Goal: Information Seeking & Learning: Learn about a topic

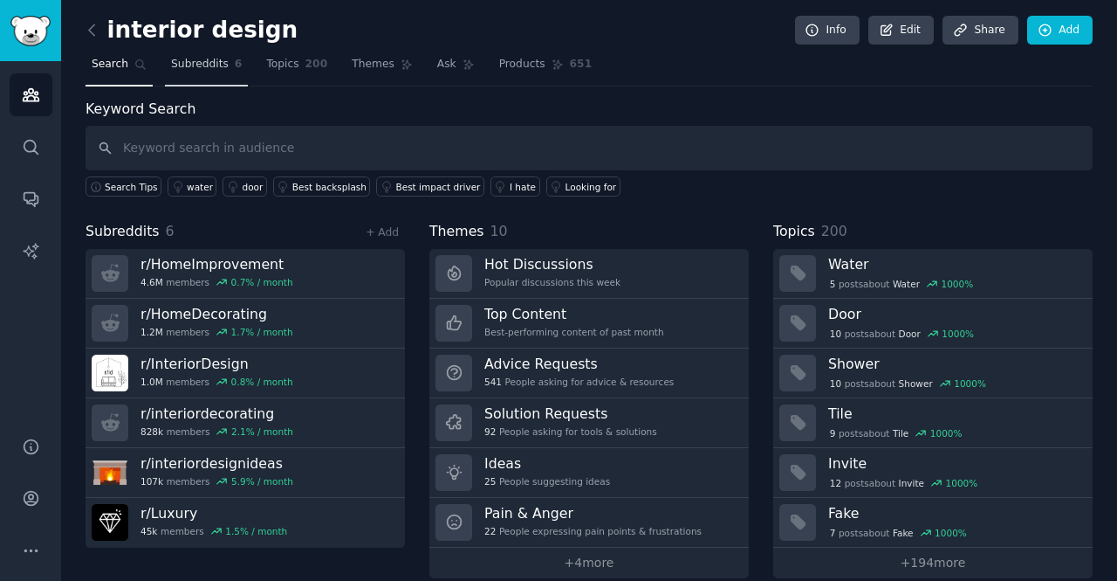
click at [196, 64] on span "Subreddits" at bounding box center [200, 65] width 58 height 16
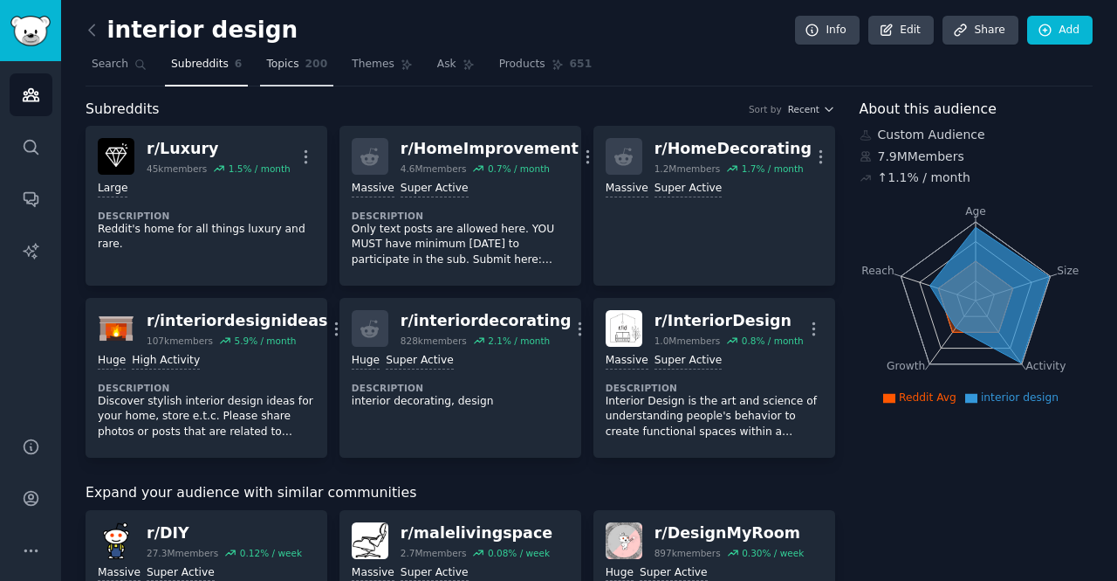
click at [281, 59] on span "Topics" at bounding box center [282, 65] width 32 height 16
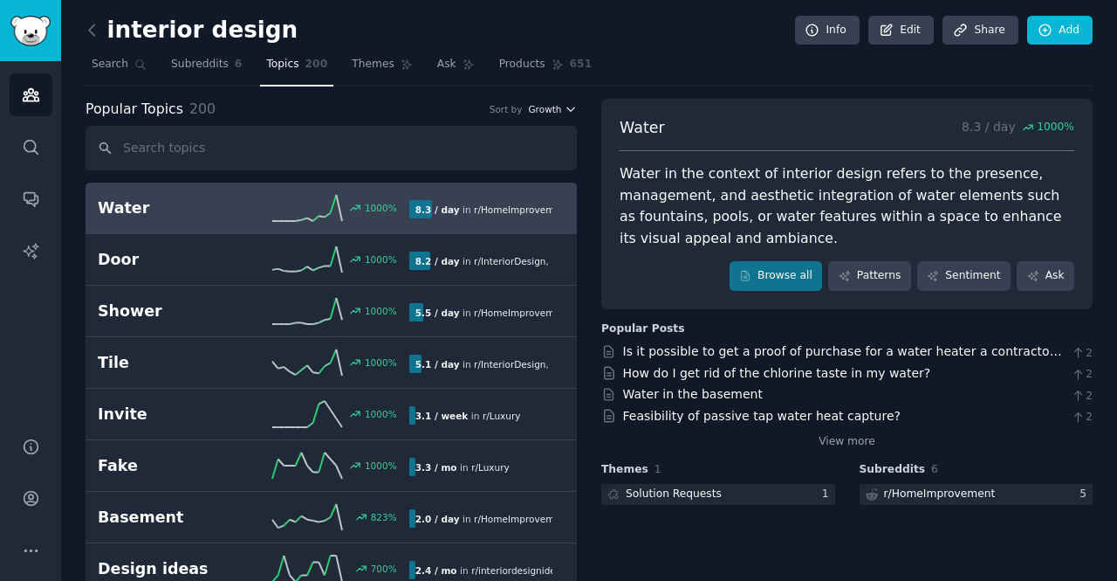
click at [552, 107] on span "Growth" at bounding box center [544, 109] width 33 height 12
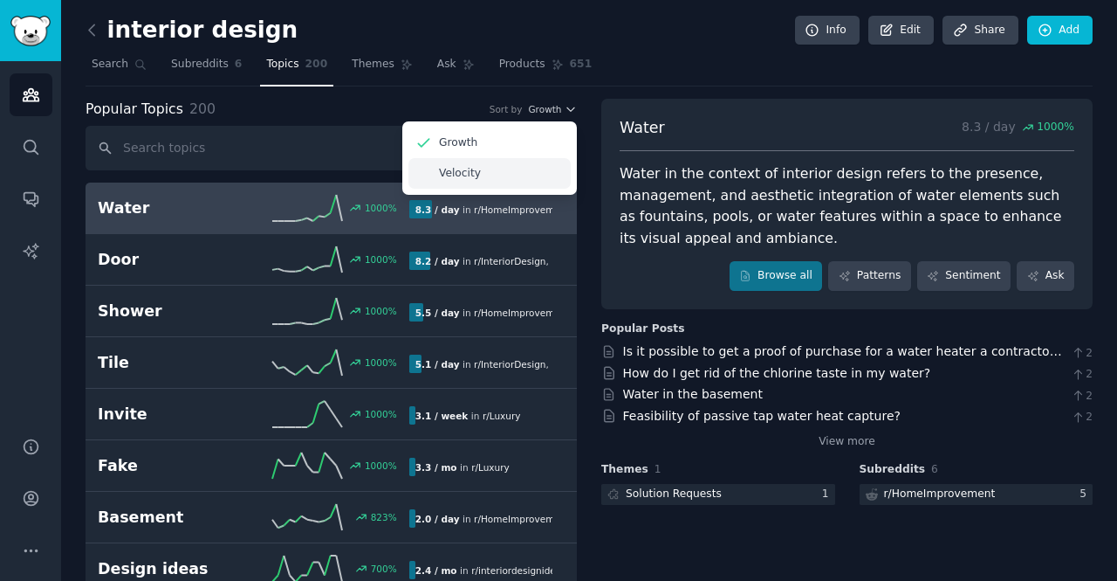
click at [464, 170] on p "Velocity" at bounding box center [460, 174] width 42 height 16
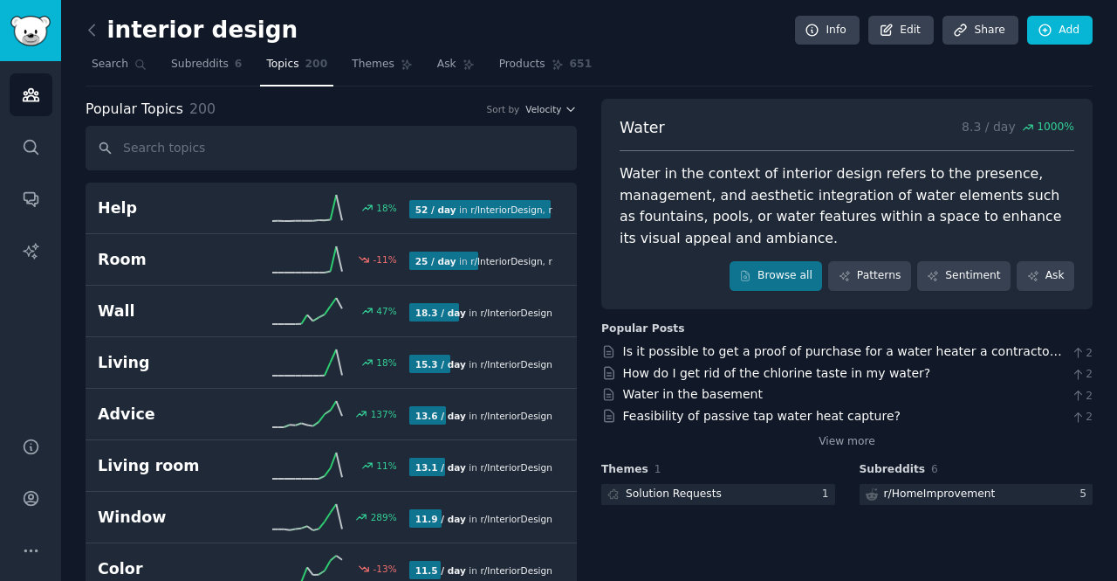
click at [516, 118] on div "Popular Topics 200 Sort by Velocity" at bounding box center [331, 110] width 491 height 22
click at [535, 112] on span "Velocity" at bounding box center [544, 109] width 36 height 12
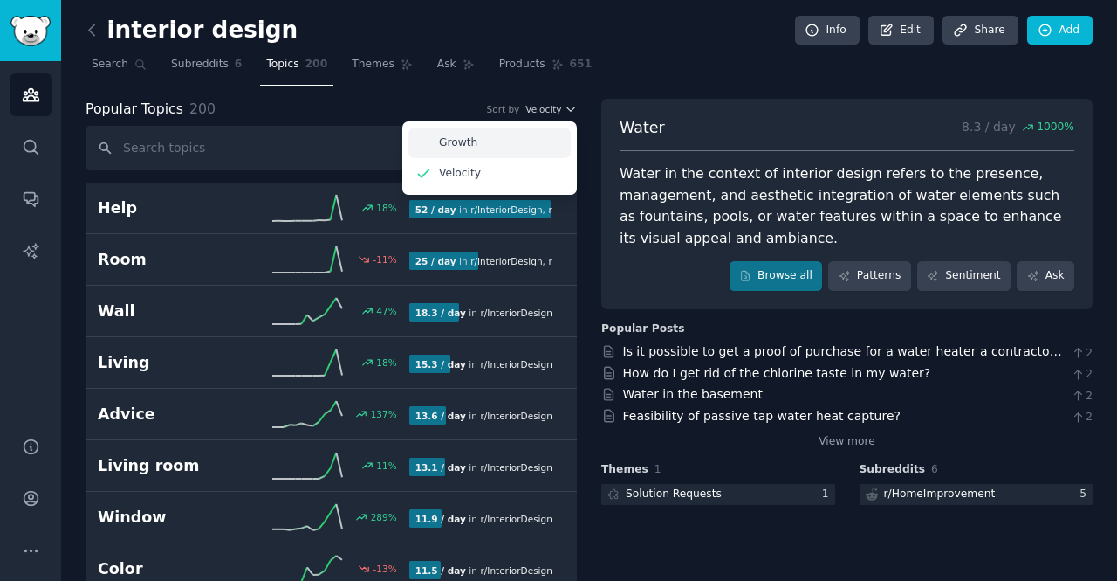
click at [528, 136] on div "Growth" at bounding box center [490, 142] width 162 height 31
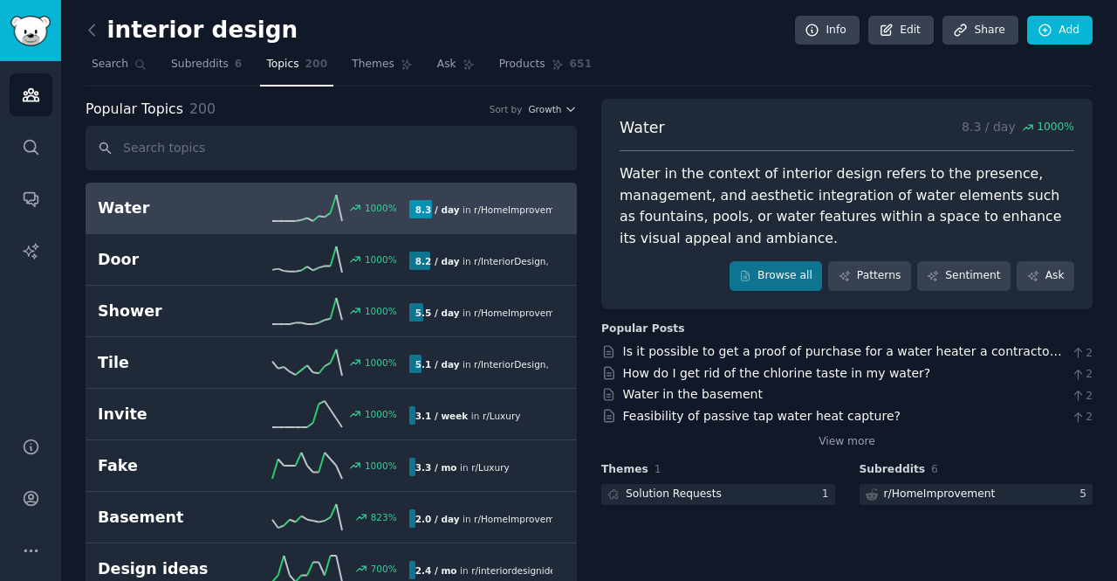
click at [420, 210] on b "8.3 / day" at bounding box center [438, 209] width 45 height 10
click at [198, 66] on span "Subreddits" at bounding box center [200, 65] width 58 height 16
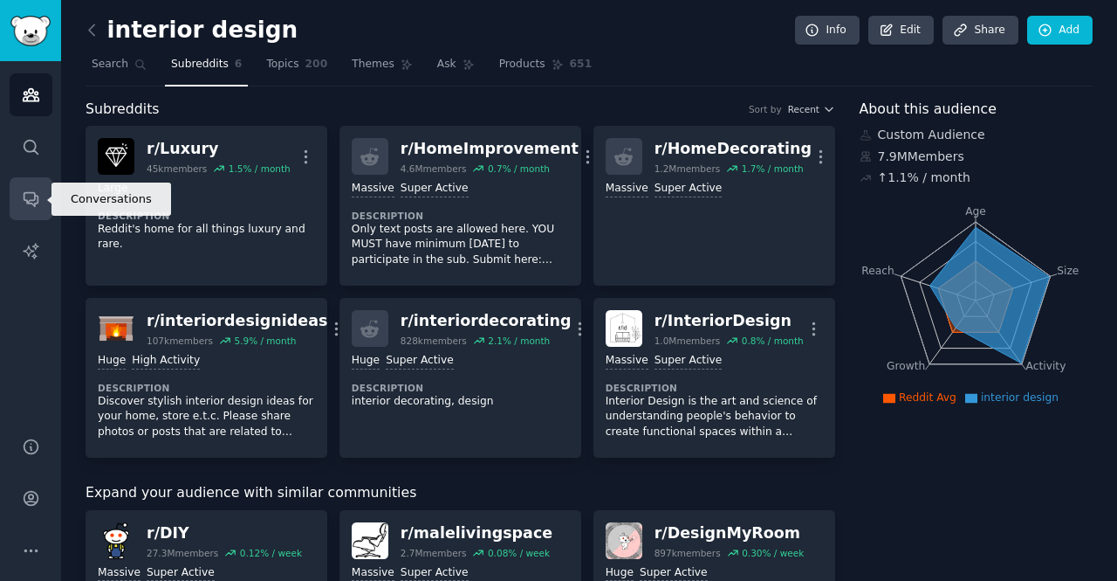
click at [37, 201] on icon "Sidebar" at bounding box center [31, 200] width 14 height 14
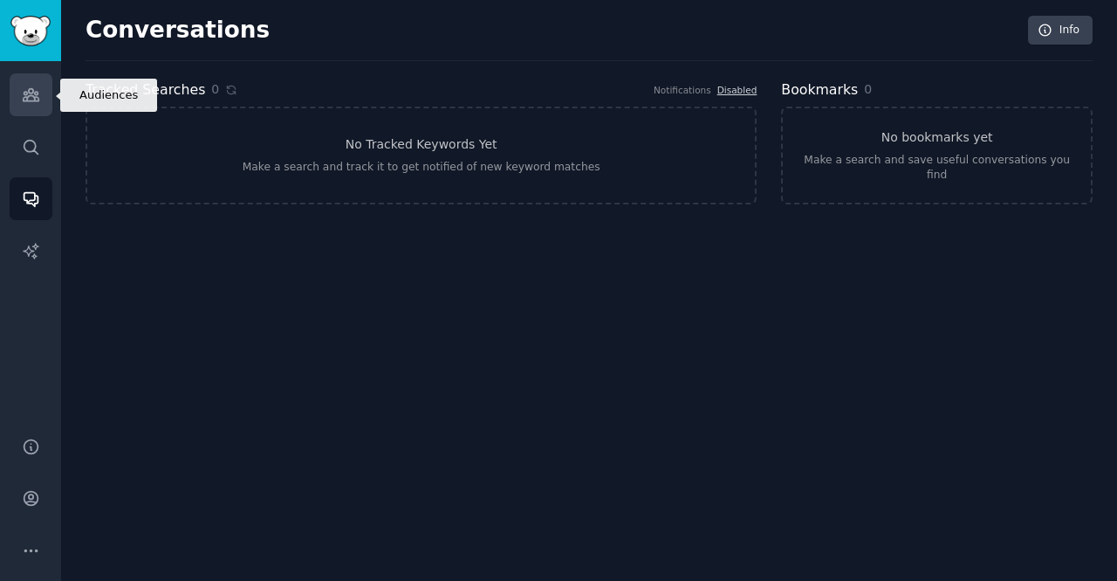
click at [24, 88] on icon "Sidebar" at bounding box center [31, 95] width 18 height 18
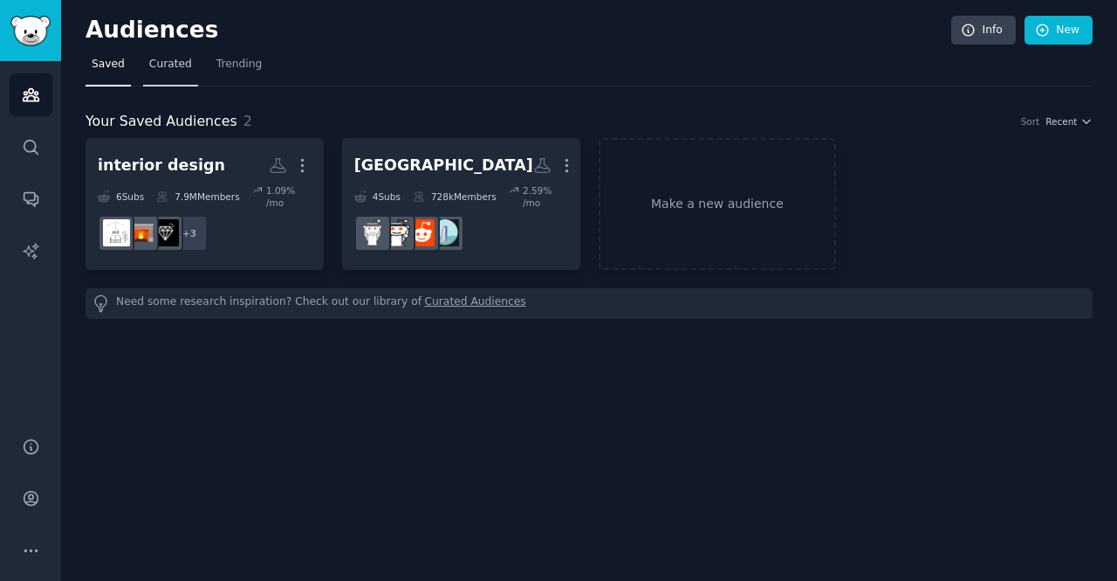
click at [147, 75] on link "Curated" at bounding box center [170, 69] width 55 height 36
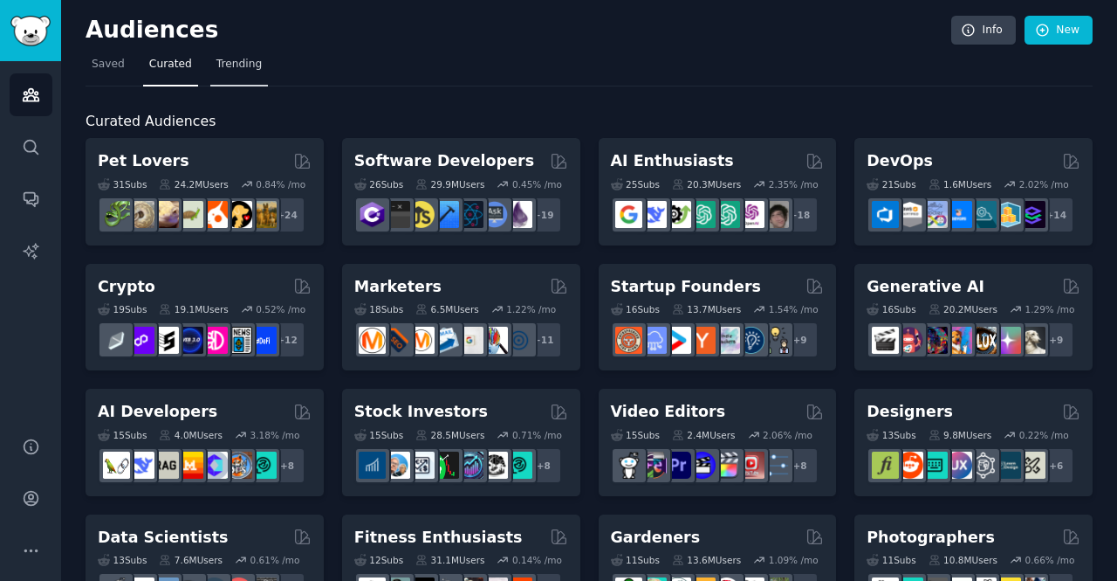
click at [216, 72] on link "Trending" at bounding box center [239, 69] width 58 height 36
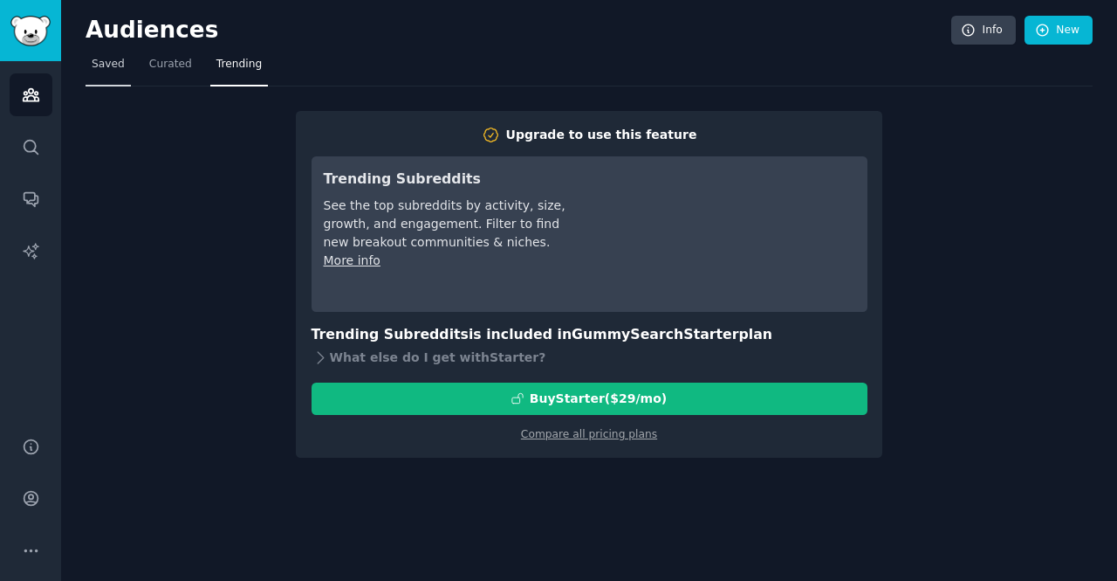
click at [120, 57] on link "Saved" at bounding box center [108, 69] width 45 height 36
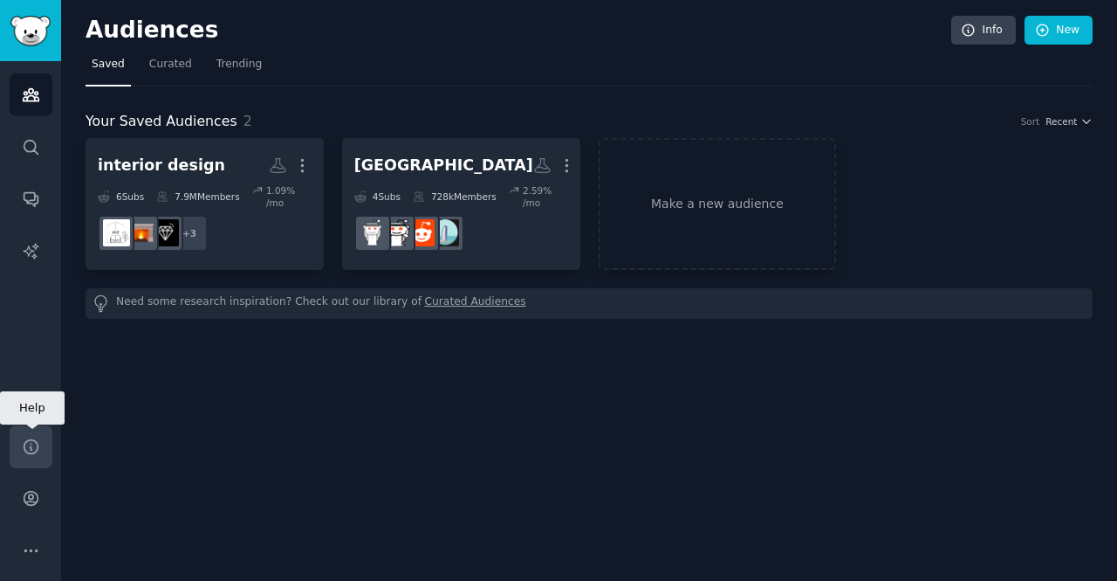
click at [21, 462] on link "Help" at bounding box center [31, 446] width 43 height 43
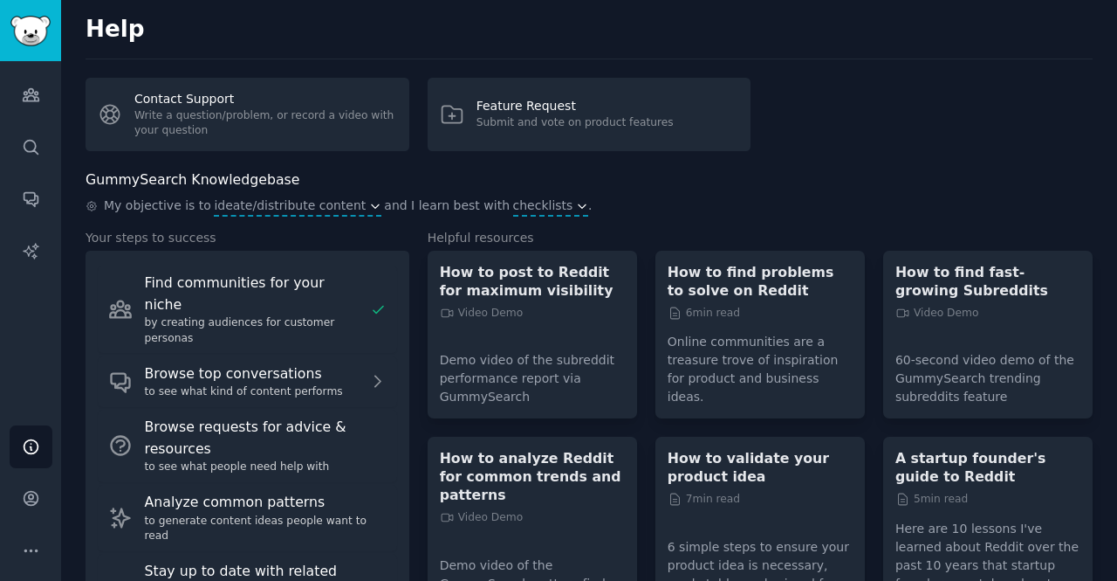
click at [721, 368] on p "Online communities are a treasure trove of inspiration for product and business…" at bounding box center [760, 363] width 185 height 86
click at [732, 299] on div "How to find problems to solve on Reddit 6 min read" at bounding box center [760, 292] width 185 height 58
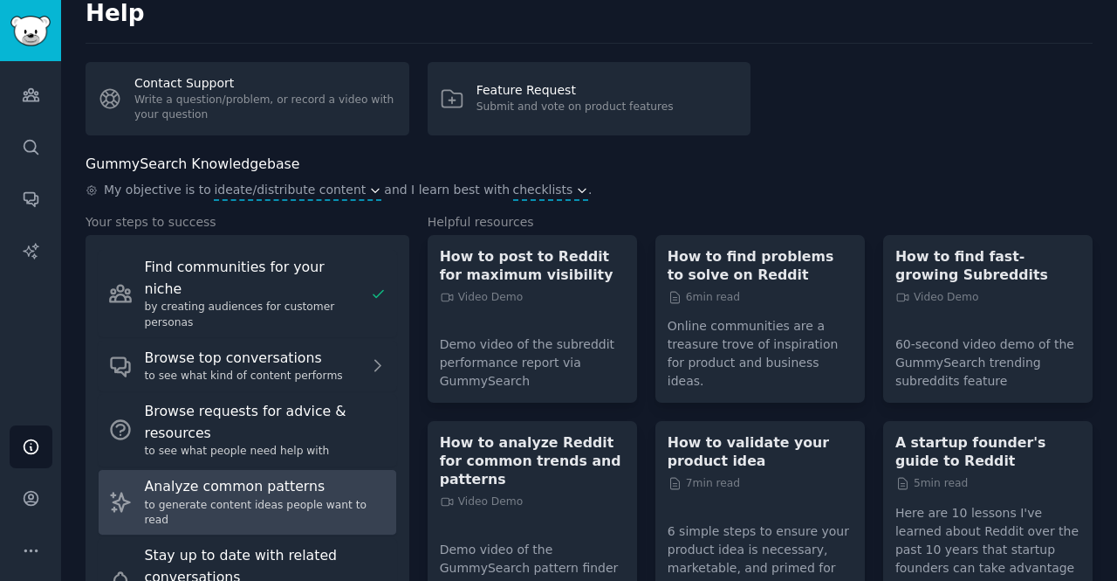
scroll to position [86, 0]
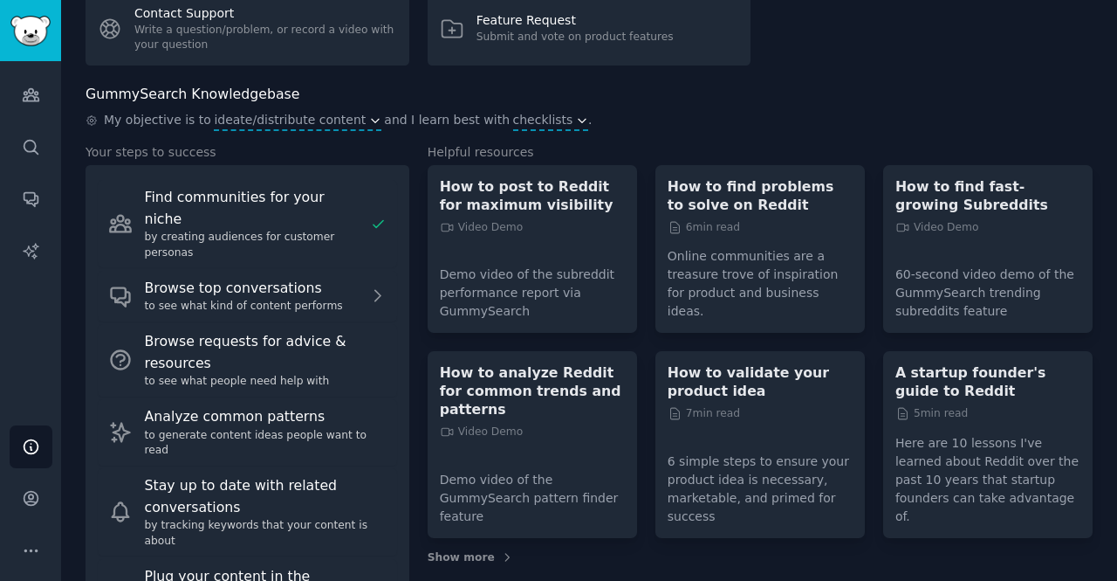
click at [550, 411] on div "How to analyze Reddit for common trends and patterns Video Demo" at bounding box center [532, 410] width 185 height 95
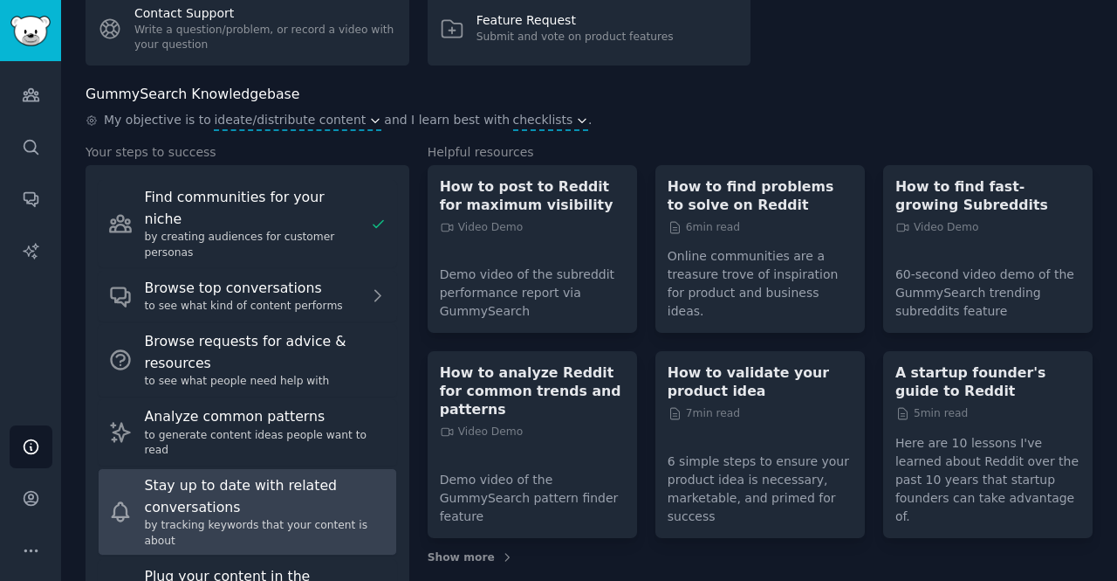
scroll to position [0, 0]
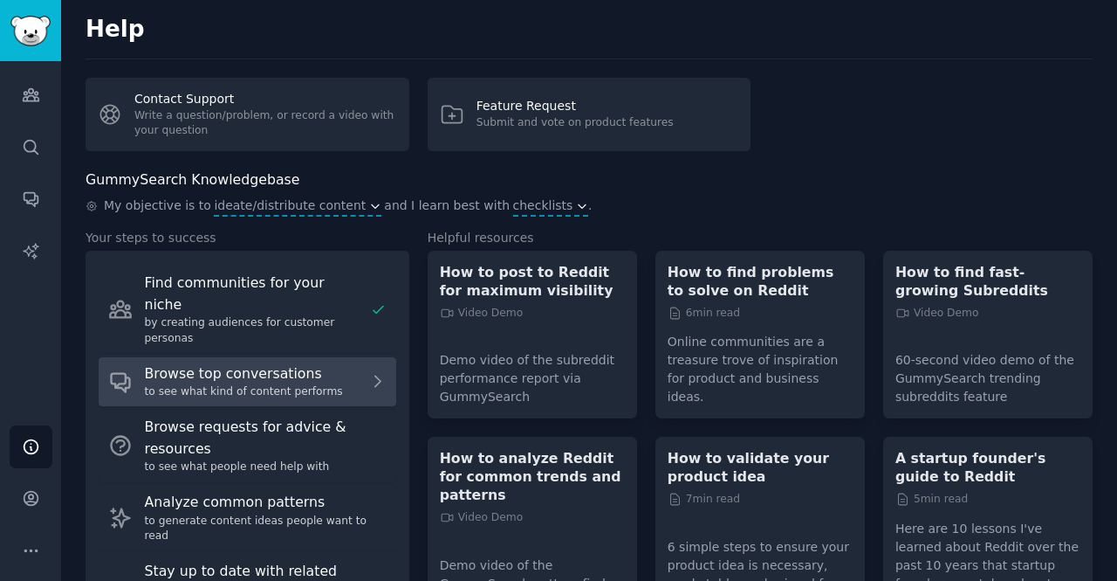
click at [285, 363] on div "Browse top conversations" at bounding box center [254, 374] width 218 height 22
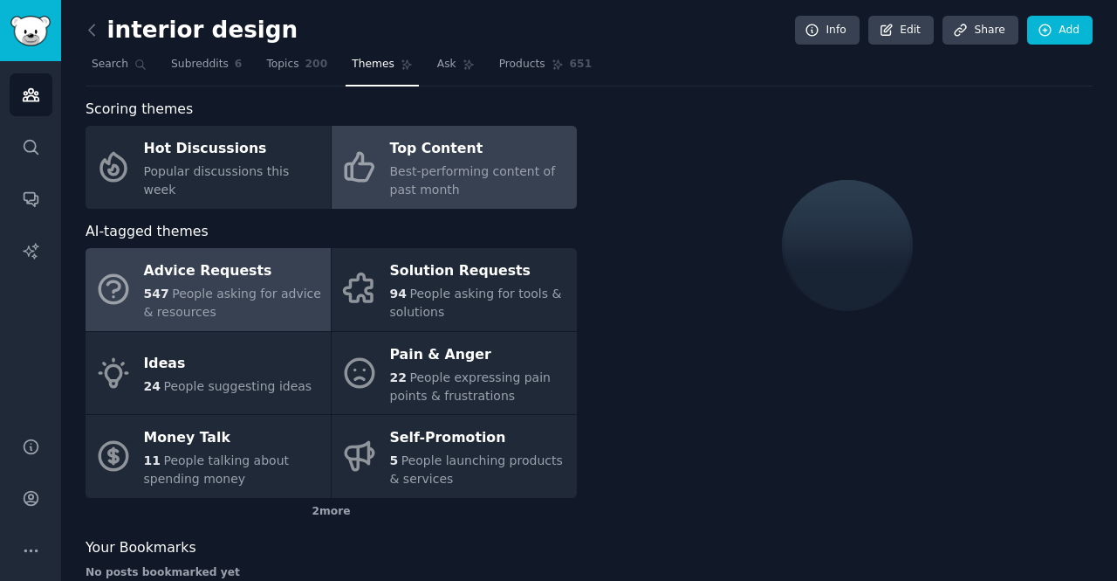
click at [272, 294] on span "People asking for advice & resources" at bounding box center [232, 302] width 177 height 32
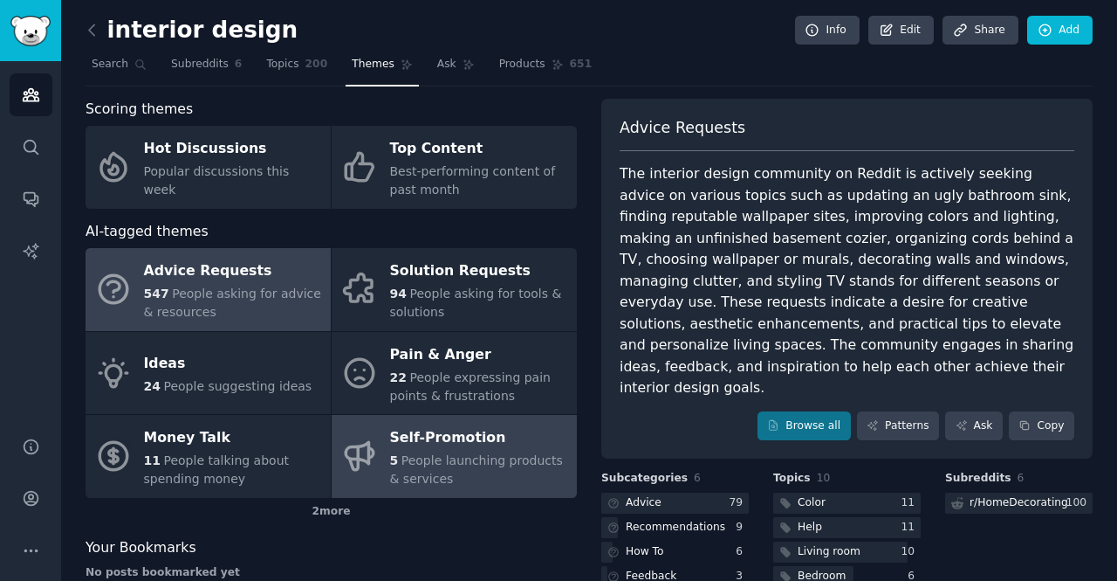
scroll to position [157, 0]
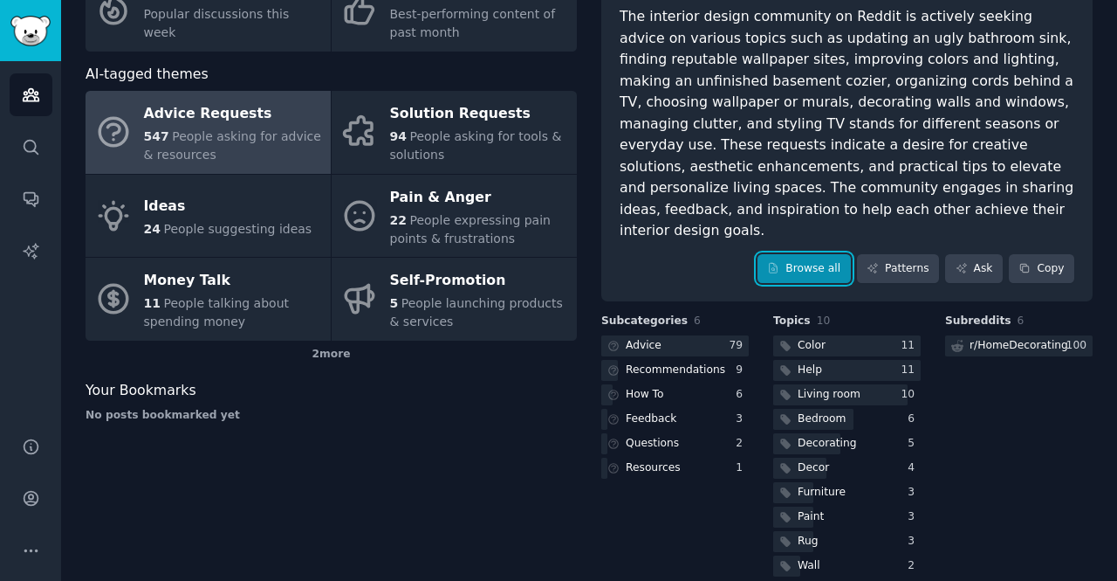
click at [819, 254] on link "Browse all" at bounding box center [804, 269] width 93 height 30
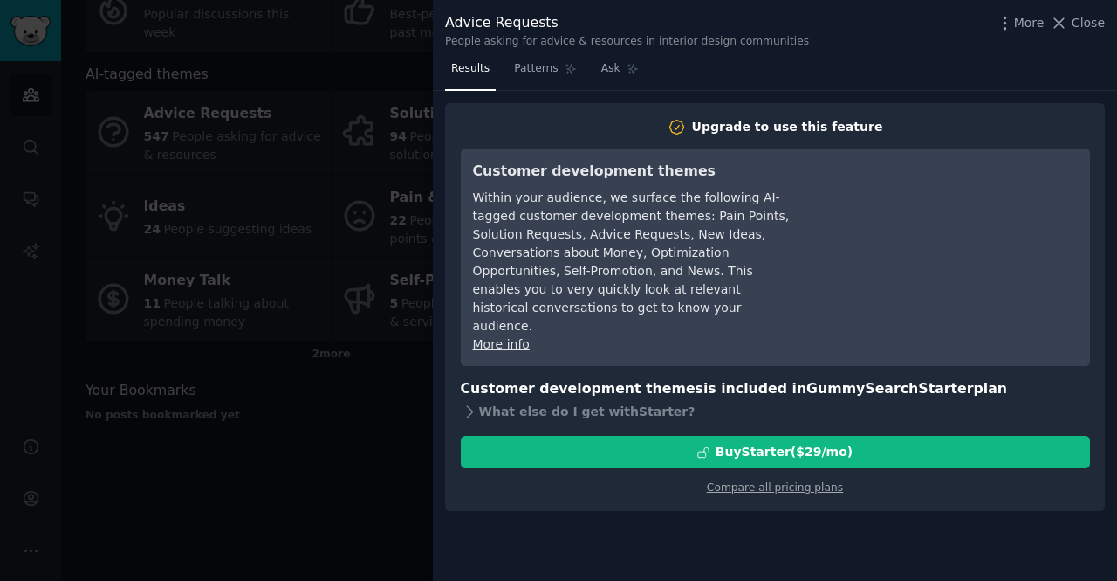
click at [403, 37] on div at bounding box center [558, 290] width 1117 height 581
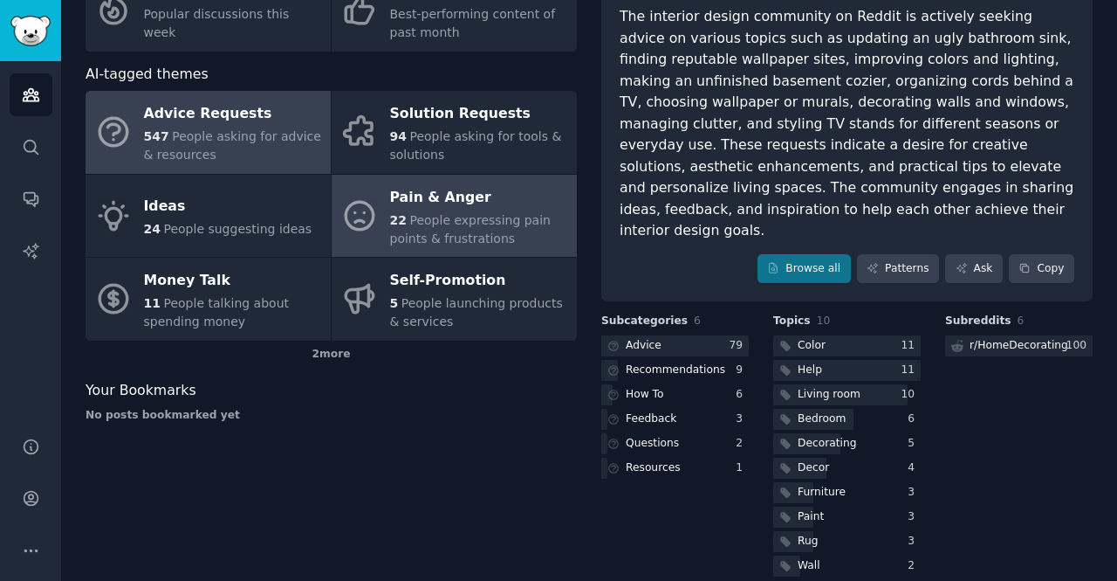
click at [409, 203] on div "Pain & Anger" at bounding box center [479, 197] width 178 height 28
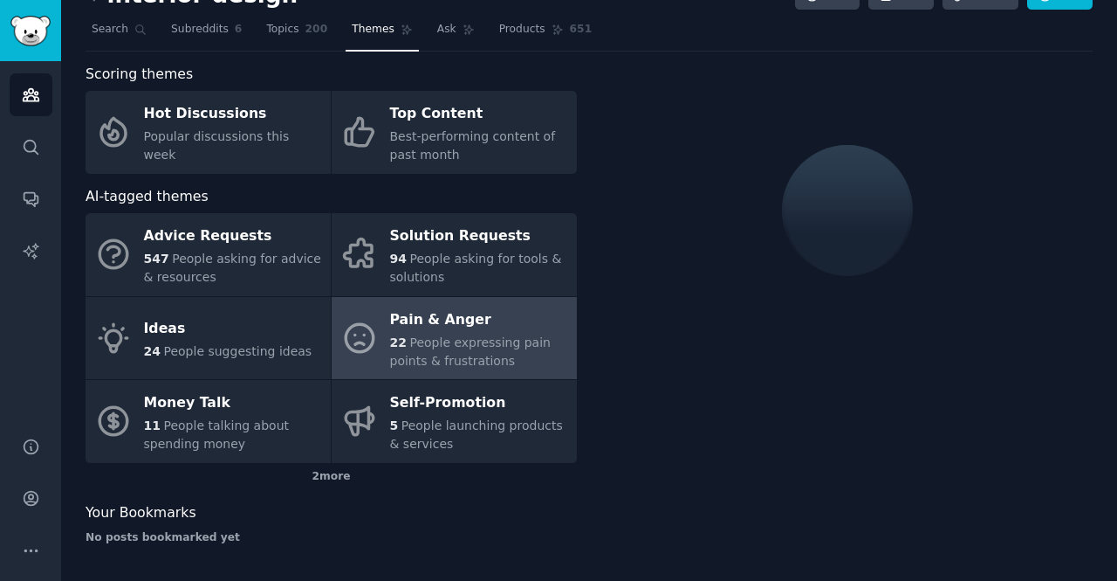
scroll to position [113, 0]
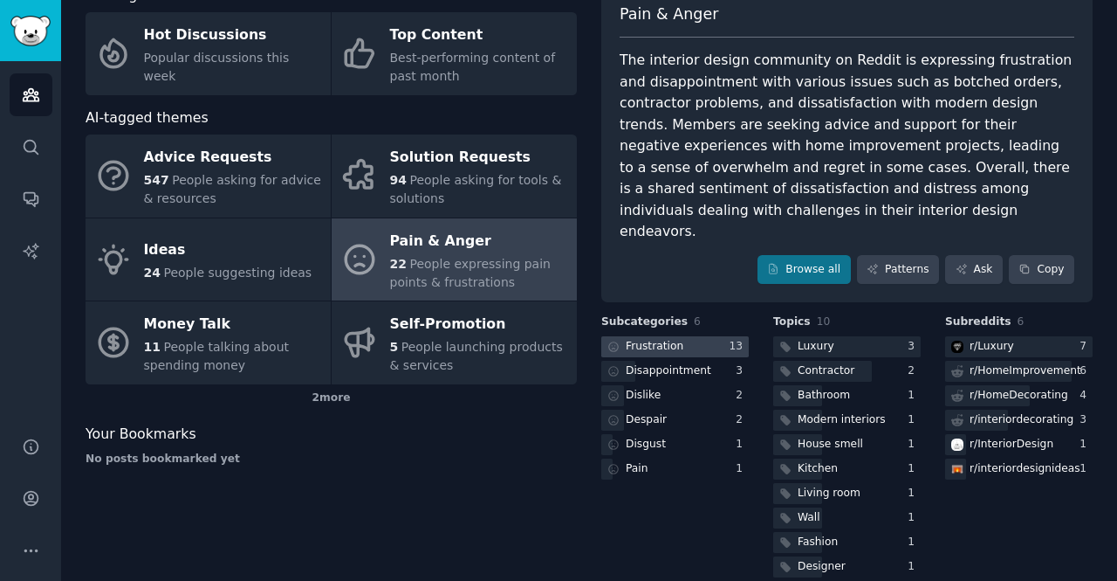
click at [696, 336] on div at bounding box center [675, 347] width 148 height 22
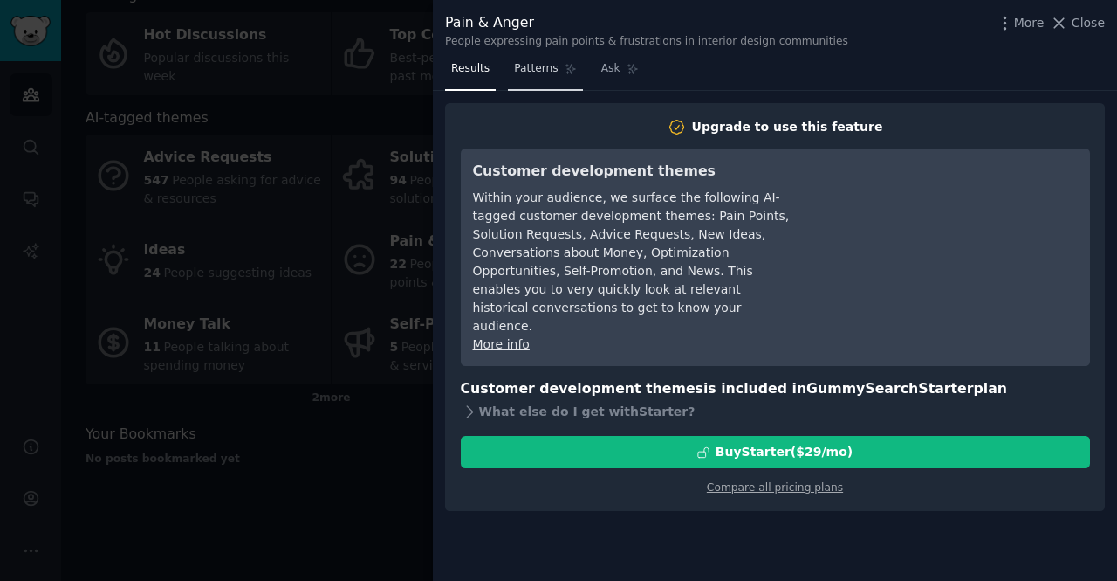
click at [550, 60] on link "Patterns" at bounding box center [545, 73] width 74 height 36
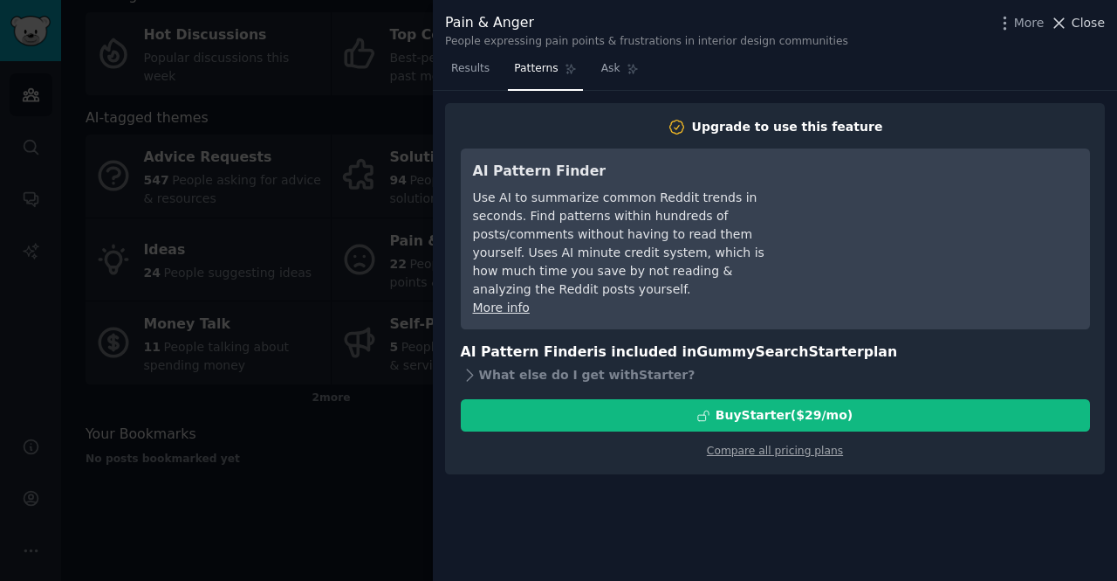
click at [1094, 22] on span "Close" at bounding box center [1088, 23] width 33 height 18
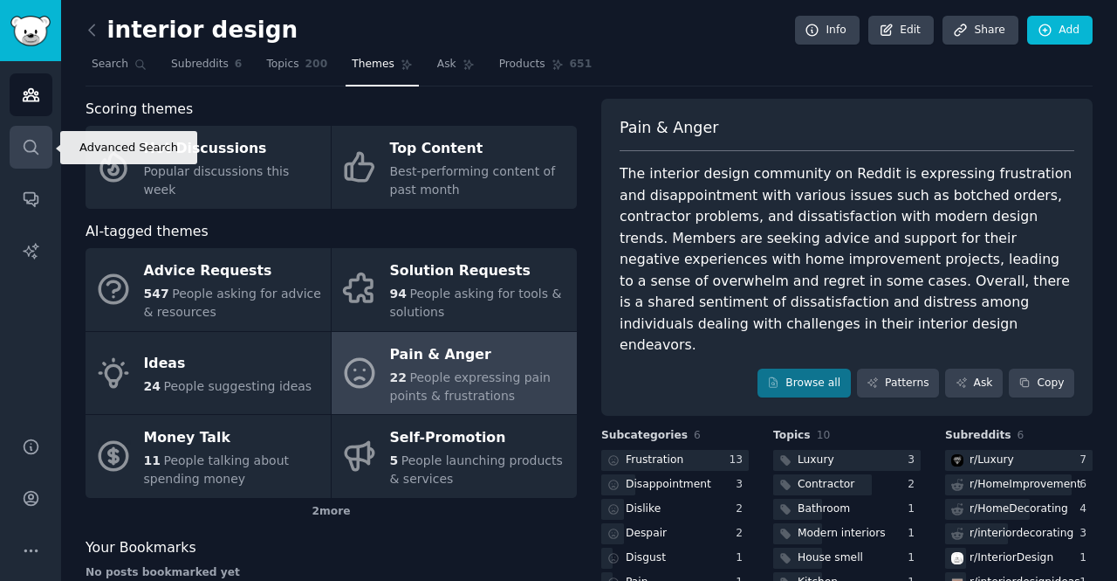
click at [30, 141] on icon "Sidebar" at bounding box center [31, 147] width 18 height 18
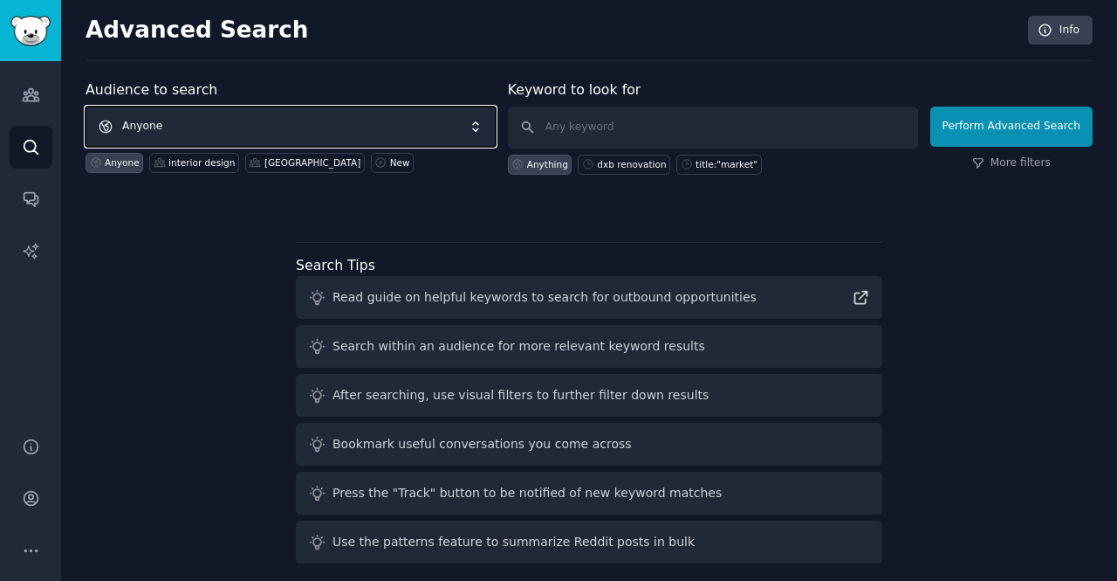
click at [271, 136] on span "Anyone" at bounding box center [291, 127] width 410 height 40
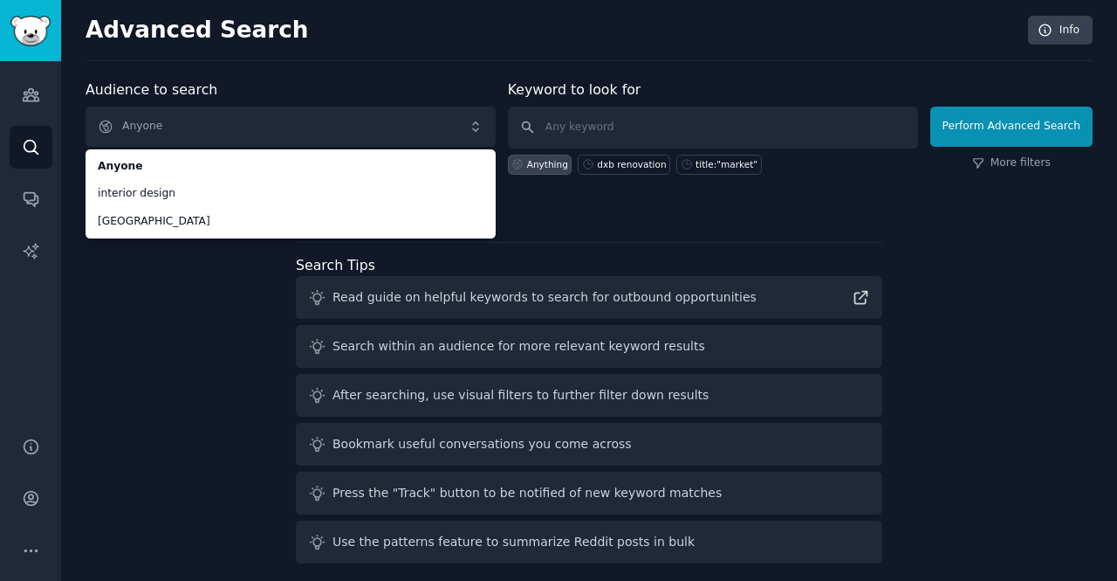
drag, startPoint x: 552, startPoint y: 134, endPoint x: 98, endPoint y: 273, distance: 475.0
click at [98, 273] on div "Audience to search Anyone Anyone interior design [GEOGRAPHIC_DATA] Anyone inter…" at bounding box center [589, 324] width 1007 height 491
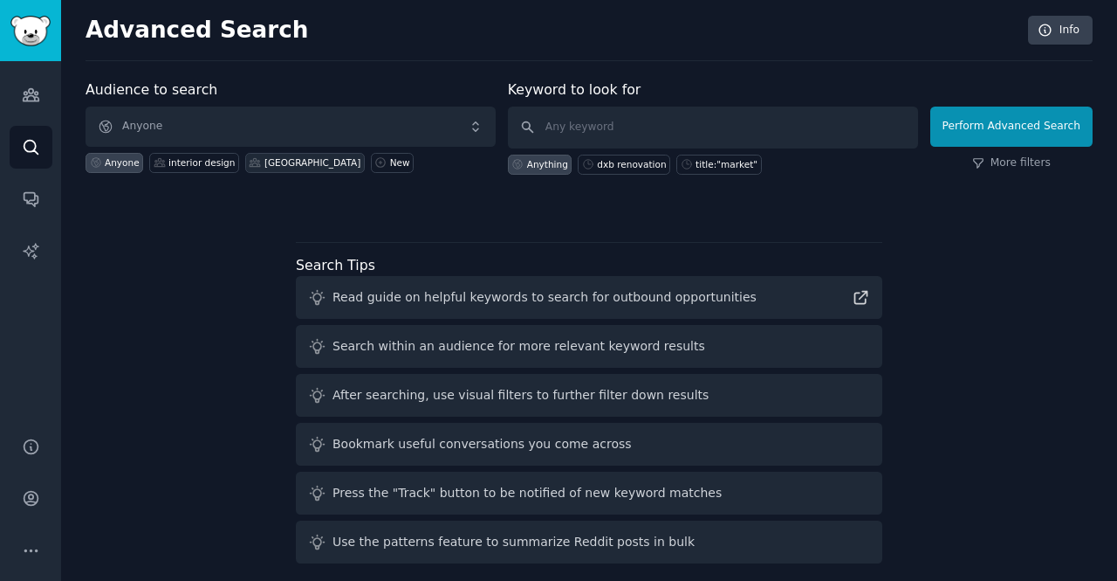
click at [251, 160] on icon at bounding box center [256, 162] width 10 height 8
click at [610, 163] on div "dxb renovation" at bounding box center [631, 164] width 69 height 12
type input "dxb renovation"
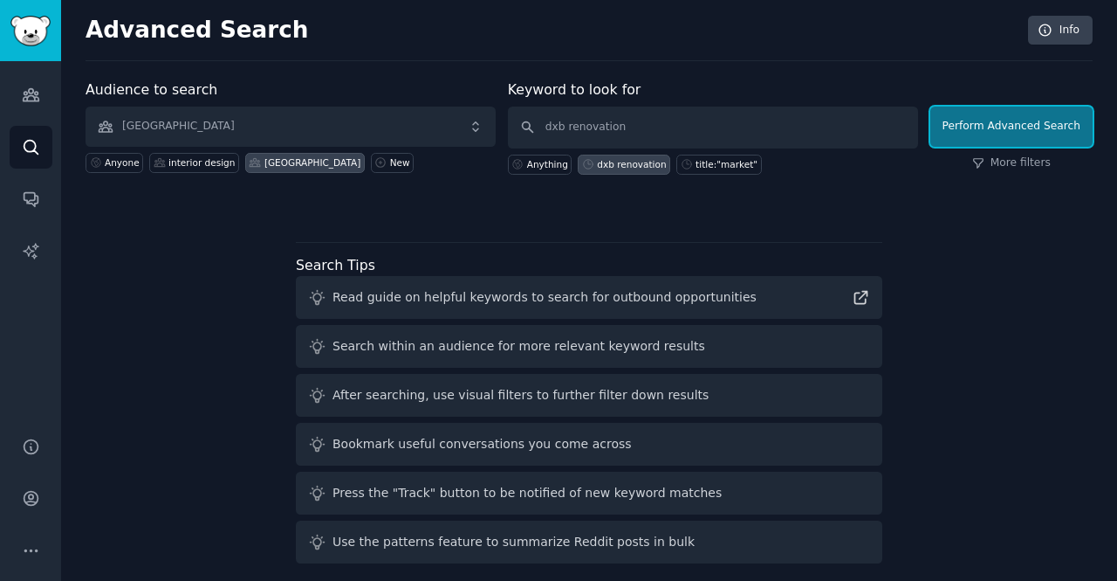
click at [966, 139] on button "Perform Advanced Search" at bounding box center [1012, 127] width 162 height 40
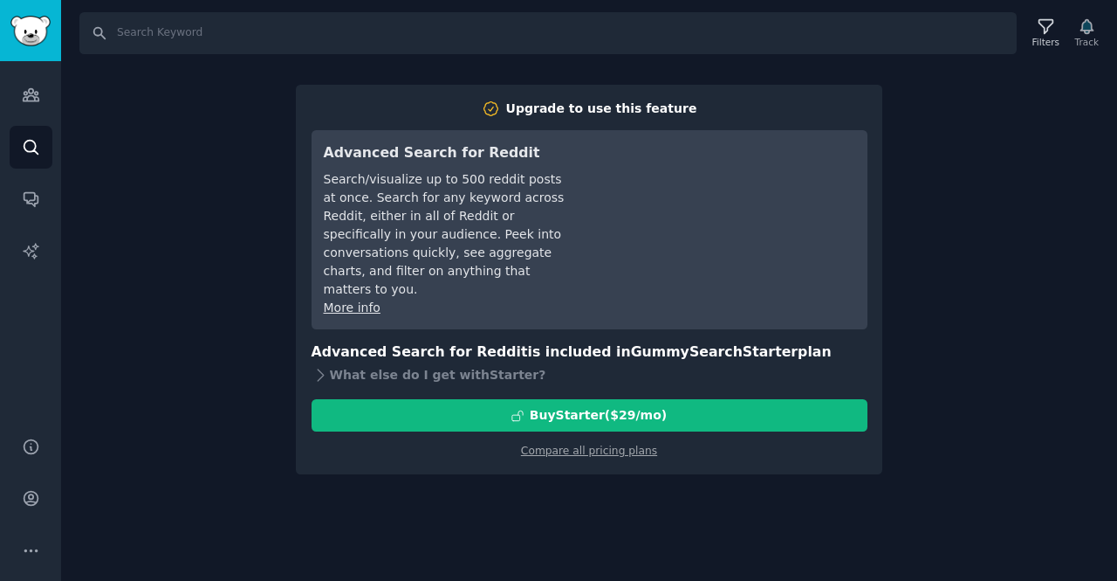
click at [936, 140] on div "Search Filters Track Upgrade to use this feature Advanced Search for Reddit Sea…" at bounding box center [589, 290] width 1056 height 581
click at [26, 563] on button "More" at bounding box center [31, 550] width 43 height 43
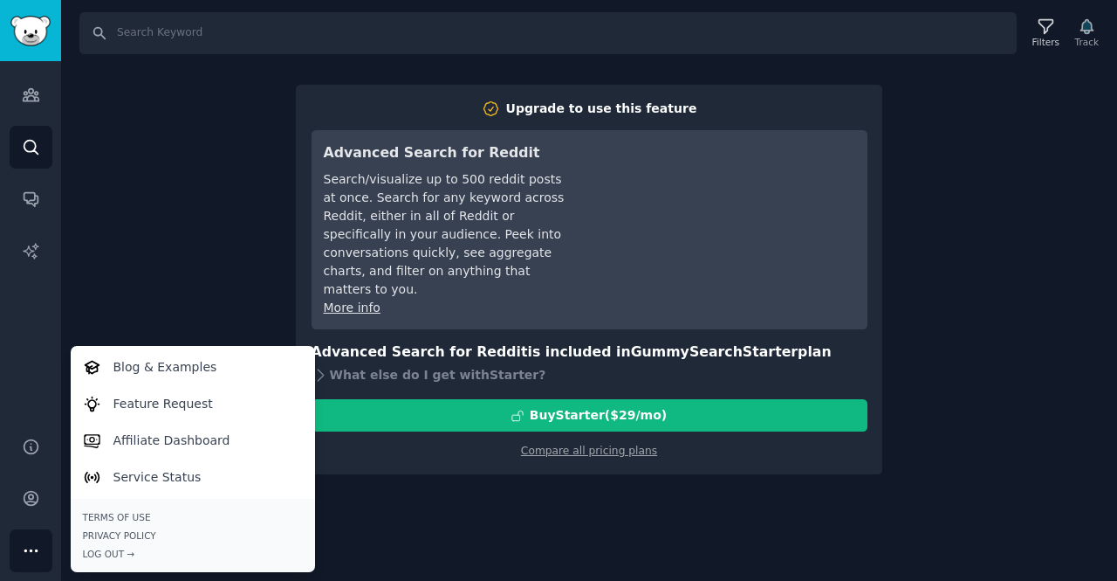
click at [153, 226] on div "Search Filters Track Upgrade to use this feature Advanced Search for Reddit Sea…" at bounding box center [589, 290] width 1056 height 581
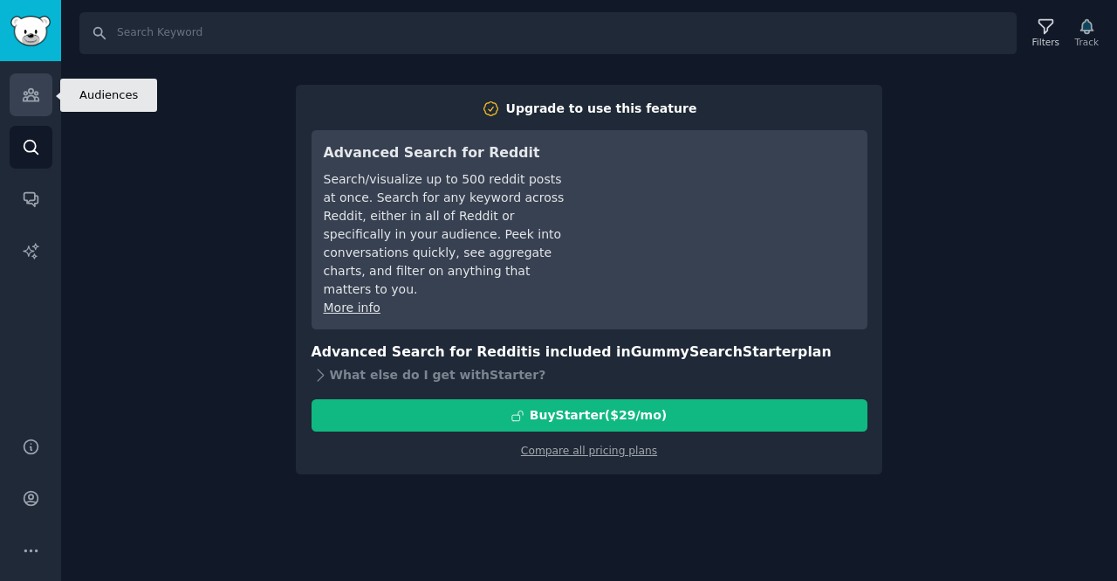
click at [38, 105] on link "Audiences" at bounding box center [31, 94] width 43 height 43
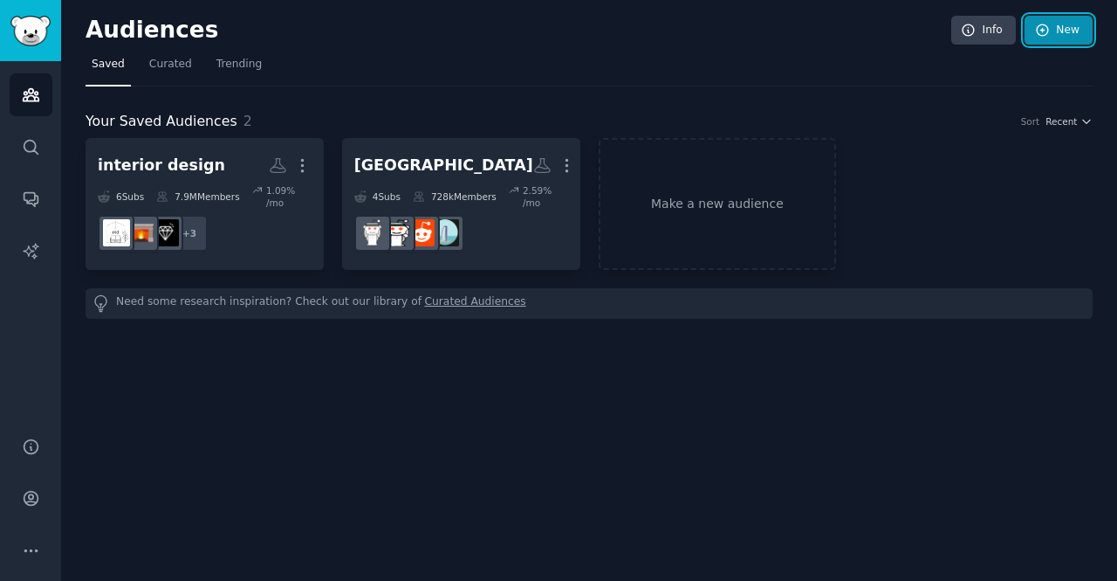
click at [1052, 30] on link "New" at bounding box center [1059, 31] width 68 height 30
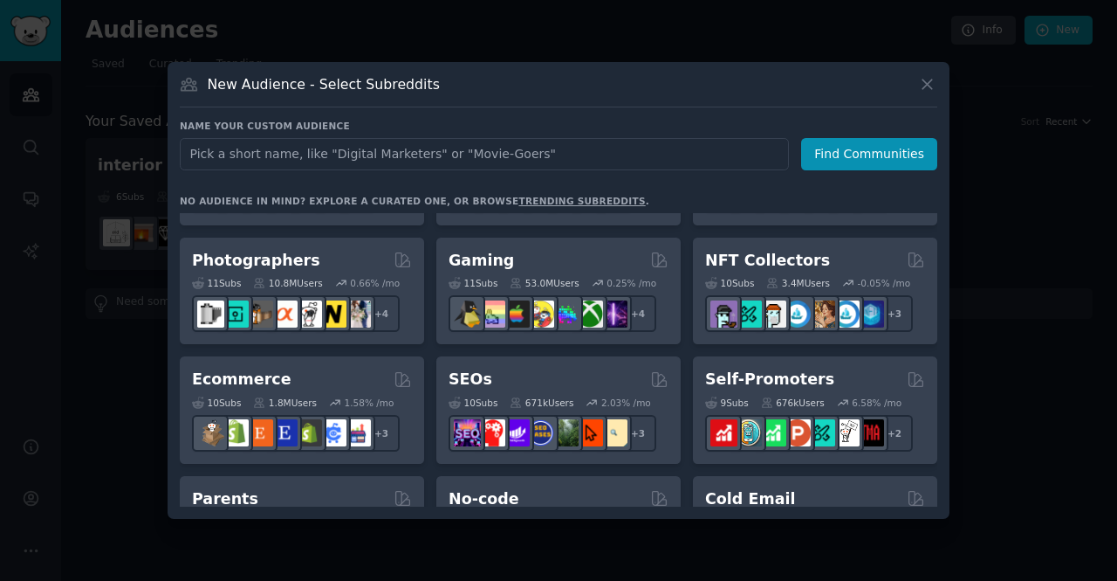
scroll to position [594, 0]
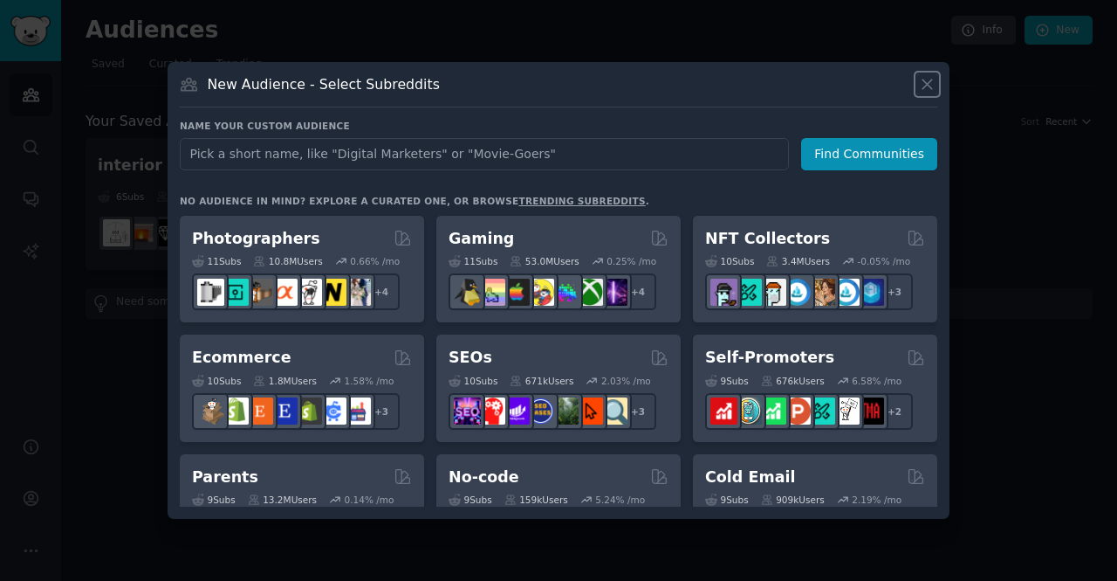
click at [931, 86] on icon at bounding box center [927, 84] width 18 height 18
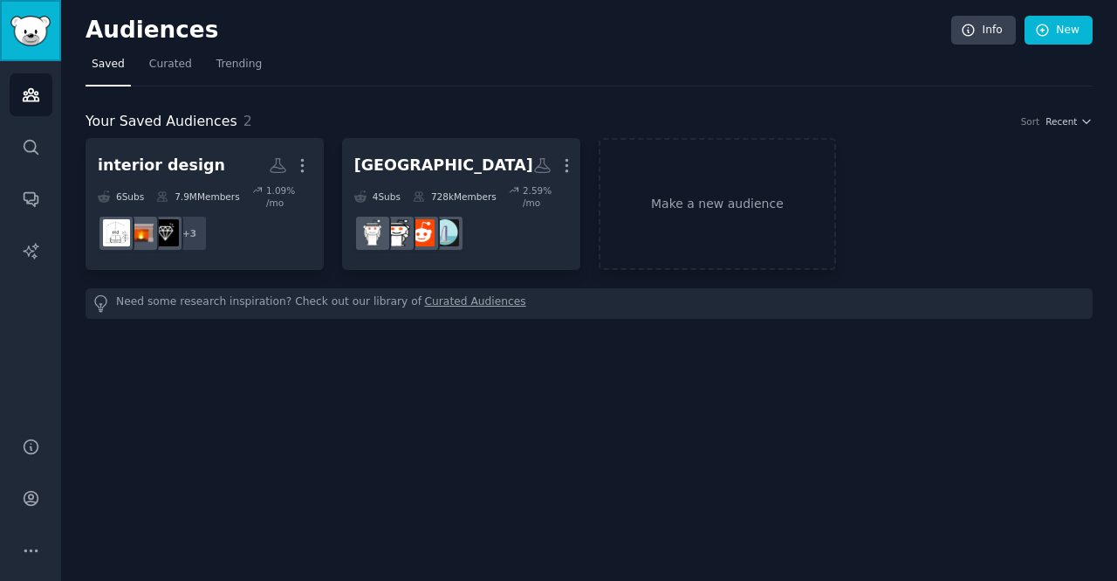
click at [37, 43] on img "Sidebar" at bounding box center [30, 31] width 40 height 31
click at [35, 198] on icon "Sidebar" at bounding box center [31, 200] width 14 height 14
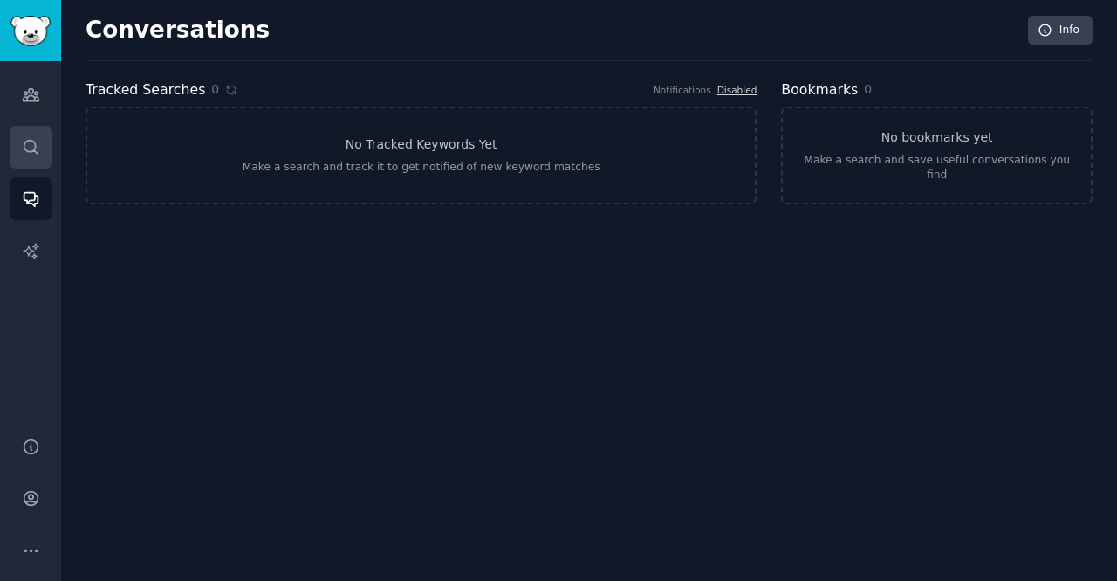
click at [34, 158] on link "Search" at bounding box center [31, 147] width 43 height 43
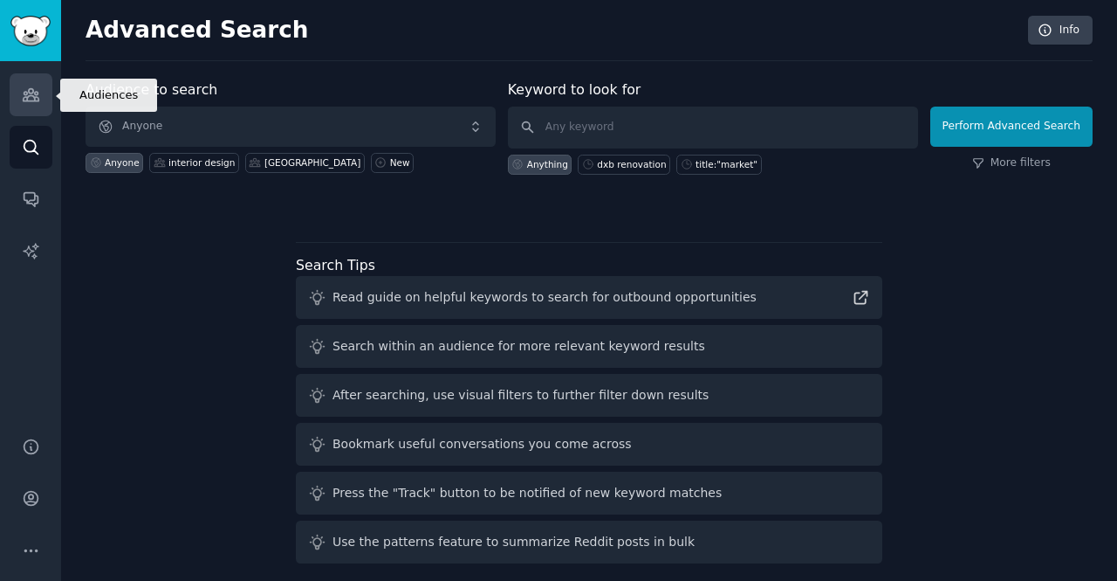
click at [28, 97] on icon "Sidebar" at bounding box center [31, 95] width 16 height 12
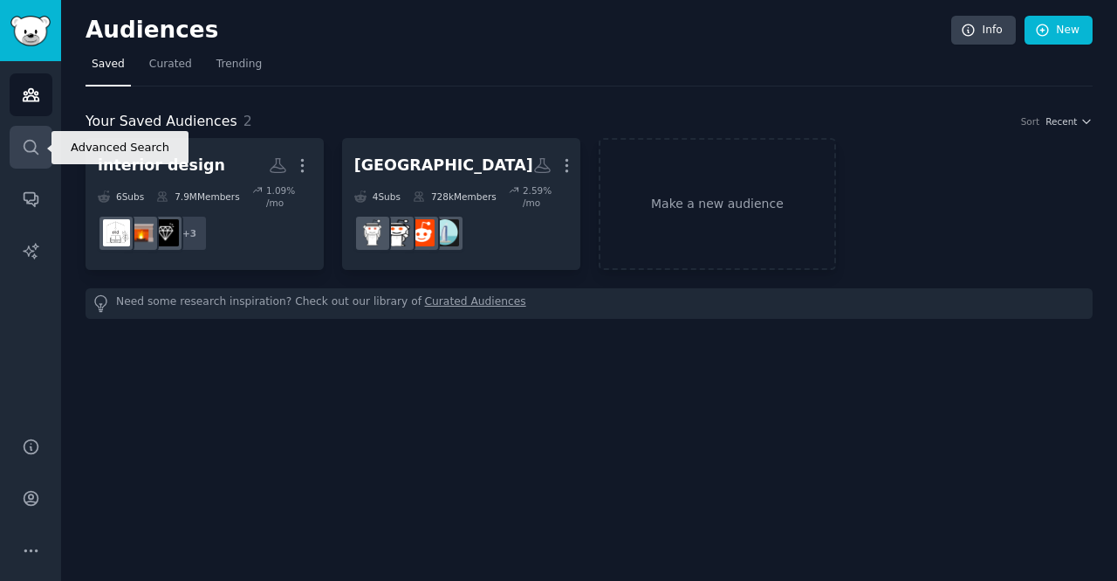
click at [24, 139] on icon "Sidebar" at bounding box center [31, 147] width 18 height 18
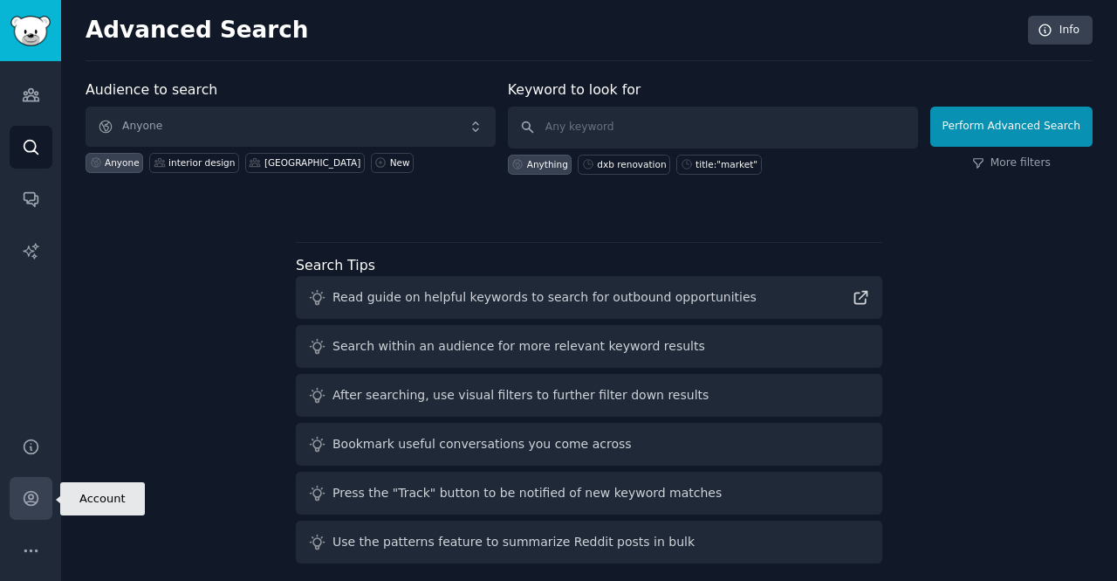
click at [34, 502] on icon "Sidebar" at bounding box center [31, 498] width 14 height 14
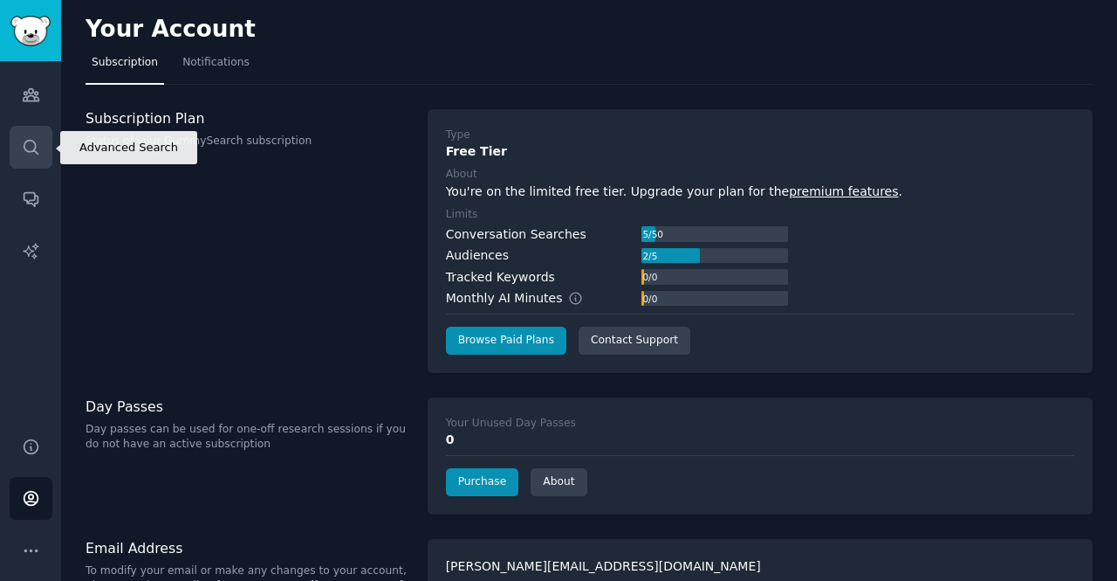
click at [37, 158] on link "Search" at bounding box center [31, 147] width 43 height 43
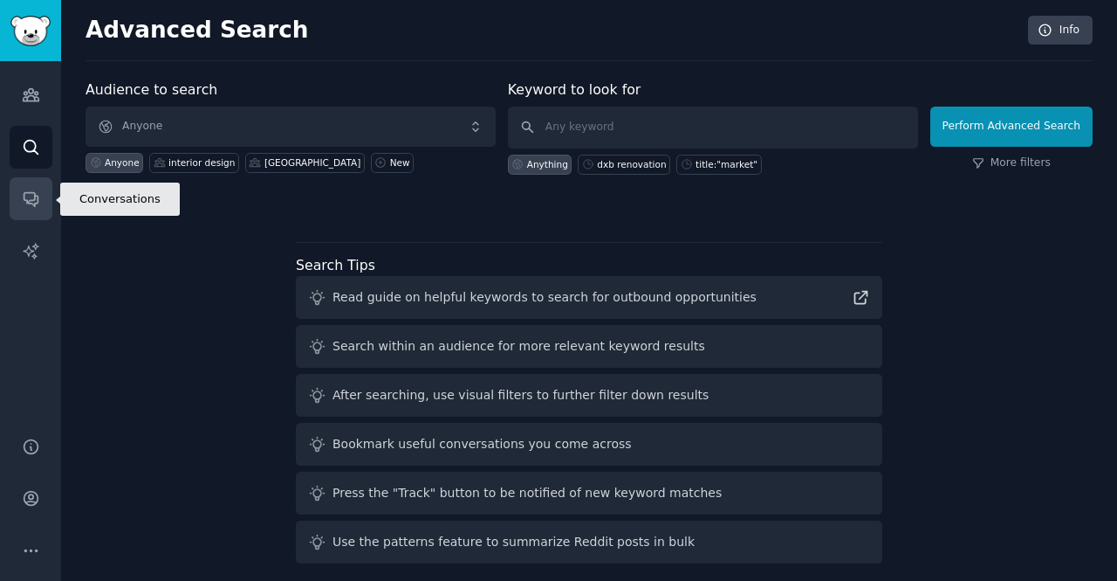
click at [28, 186] on link "Conversations" at bounding box center [31, 198] width 43 height 43
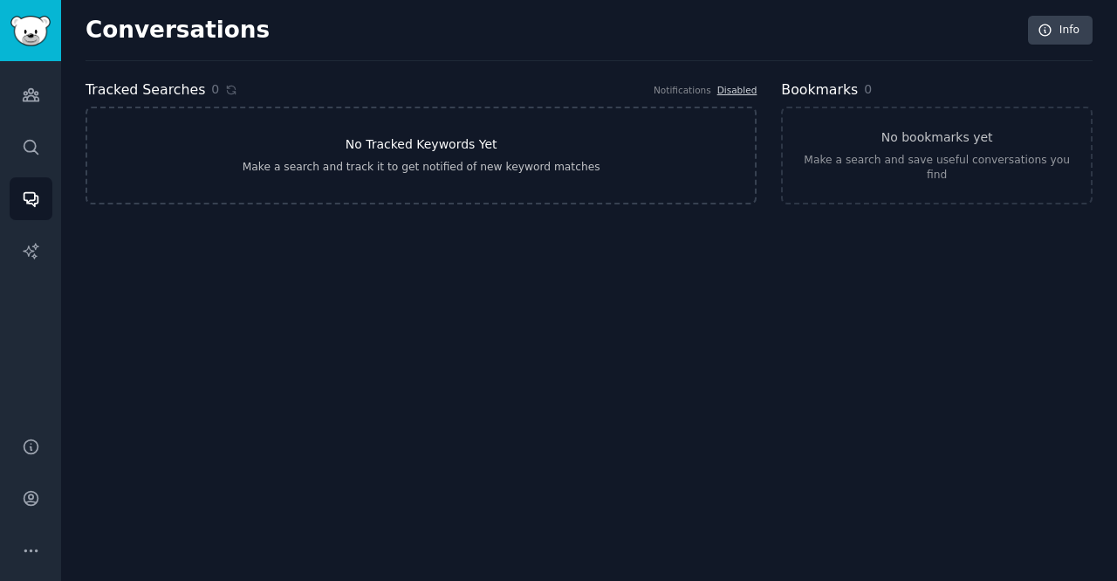
click at [340, 129] on link "No Tracked Keywords Yet Make a search and track it to get notified of new keywo…" at bounding box center [421, 156] width 671 height 98
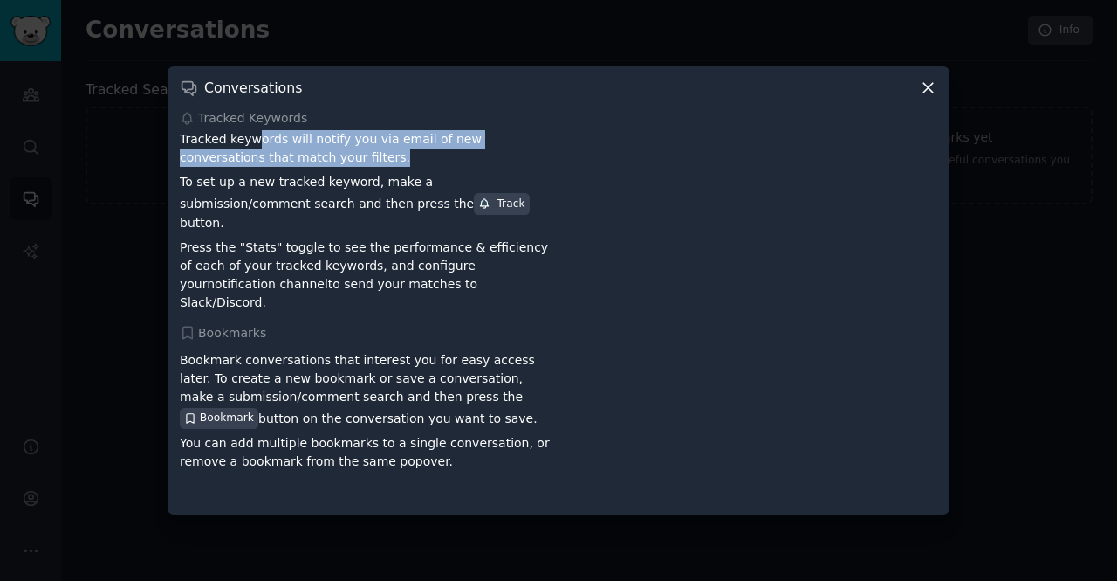
drag, startPoint x: 251, startPoint y: 144, endPoint x: 354, endPoint y: 167, distance: 104.6
click at [354, 167] on p "Tracked keywords will notify you via email of new conversations that match your…" at bounding box center [366, 148] width 373 height 37
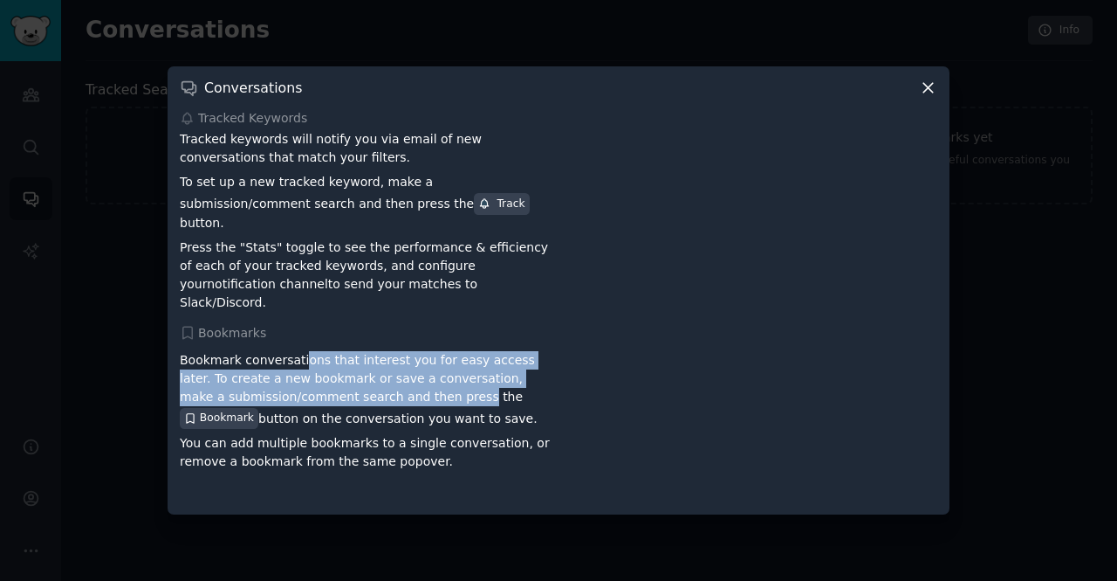
drag, startPoint x: 295, startPoint y: 354, endPoint x: 416, endPoint y: 387, distance: 125.8
click at [416, 387] on p "Bookmark conversations that interest you for easy access later. To create a new…" at bounding box center [366, 389] width 373 height 77
click at [925, 97] on icon at bounding box center [928, 88] width 18 height 18
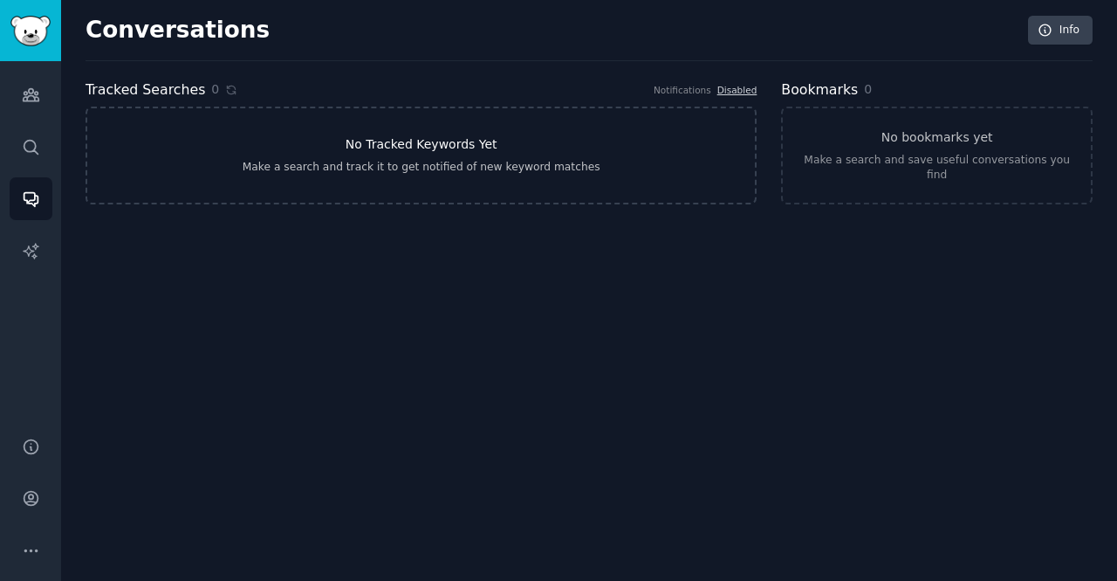
click at [562, 143] on link "No Tracked Keywords Yet Make a search and track it to get notified of new keywo…" at bounding box center [421, 156] width 671 height 98
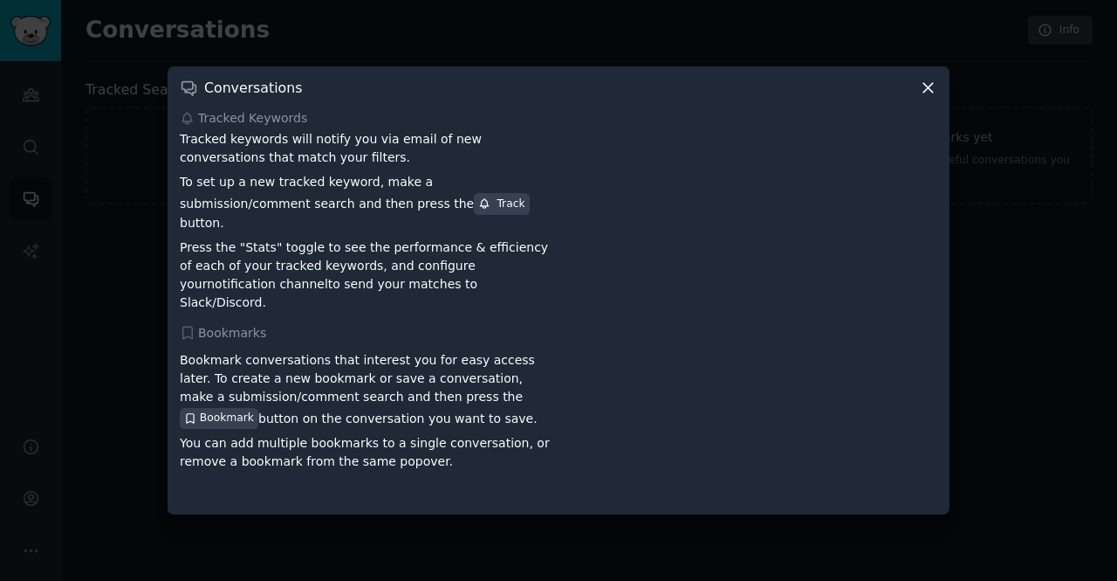
click at [931, 93] on icon at bounding box center [928, 88] width 18 height 18
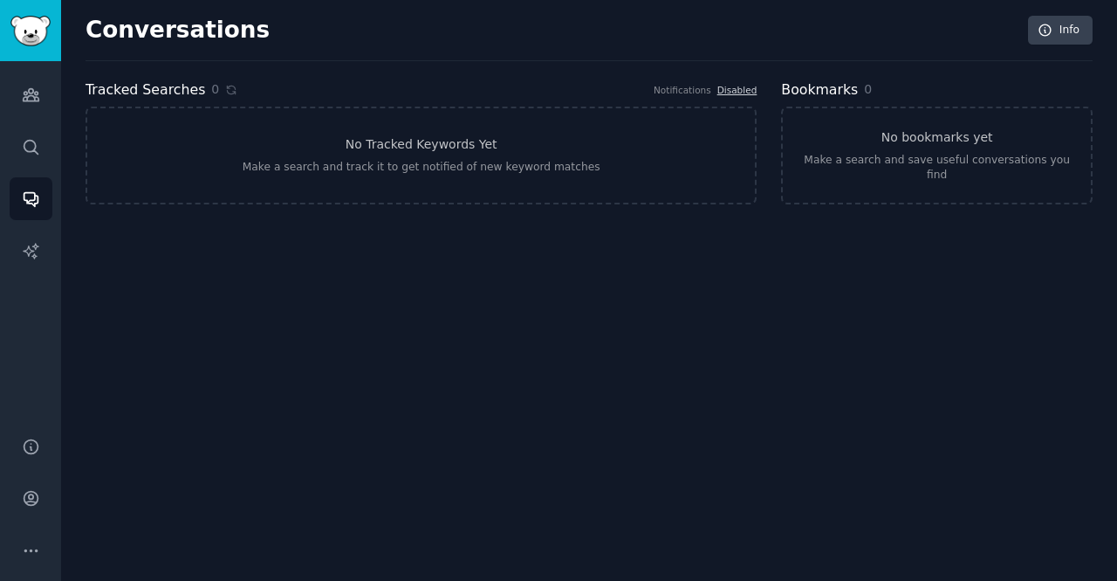
click at [728, 96] on div "Tracked Searches 0 Notifications Disabled" at bounding box center [421, 90] width 671 height 22
click at [732, 93] on link "Disabled" at bounding box center [738, 90] width 40 height 10
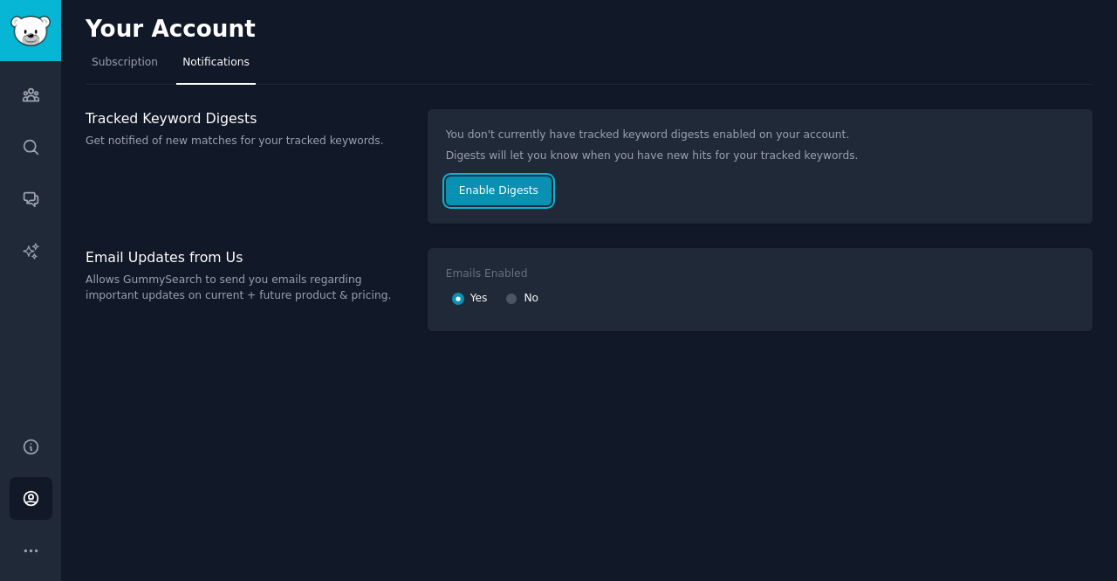
click at [462, 196] on button "Enable Digests" at bounding box center [499, 191] width 106 height 30
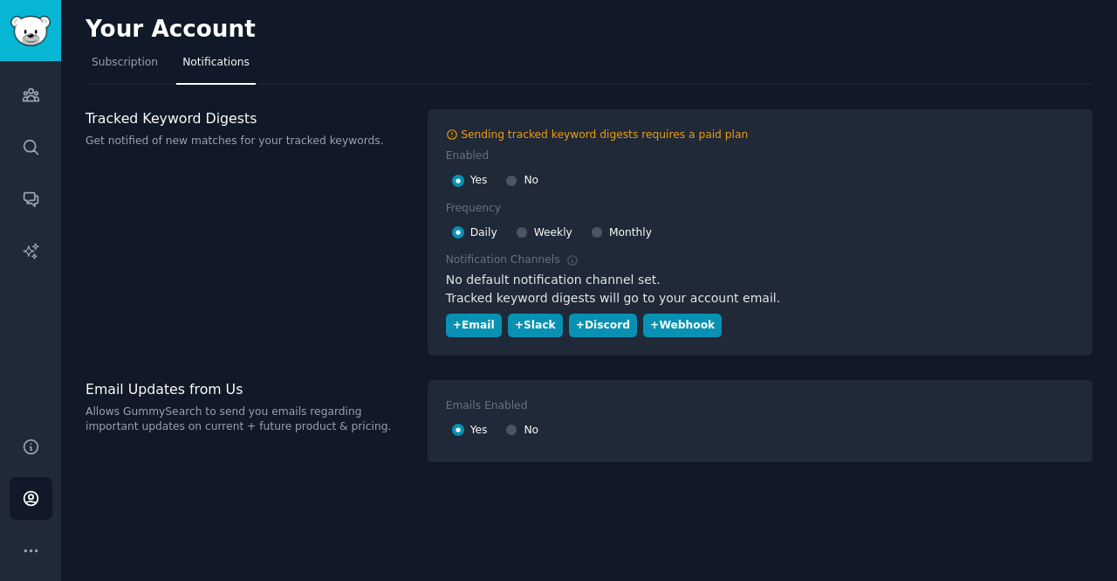
click at [462, 196] on div "Sending tracked keyword digests requires a paid plan Enabled Yes No Frequency D…" at bounding box center [760, 232] width 629 height 210
click at [368, 291] on div "Tracked Keyword Digests Get notified of new matches for your tracked keywords." at bounding box center [248, 232] width 324 height 246
click at [118, 81] on link "Subscription" at bounding box center [125, 67] width 79 height 36
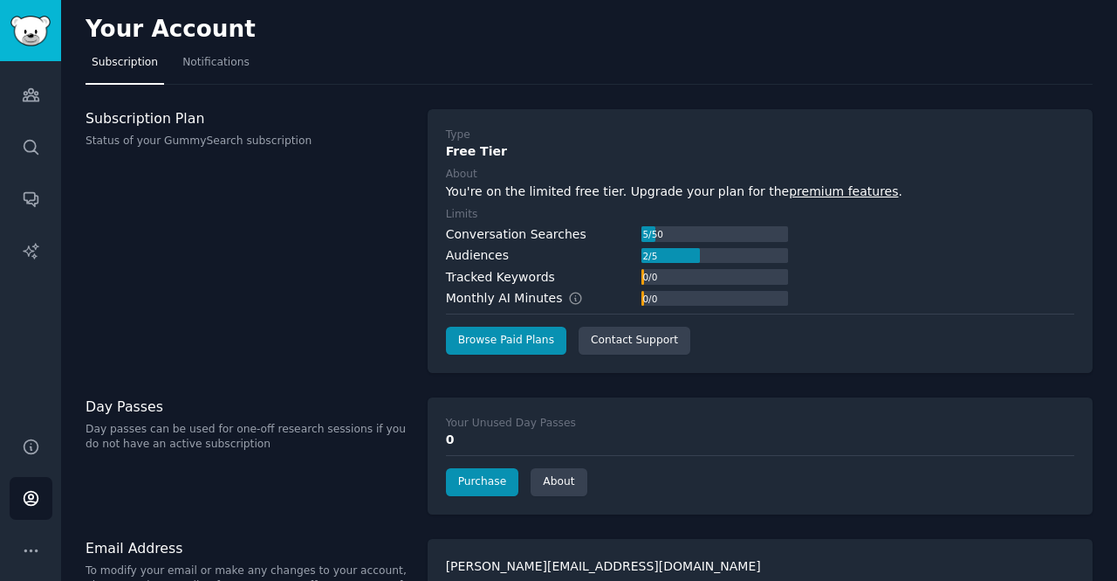
scroll to position [36, 0]
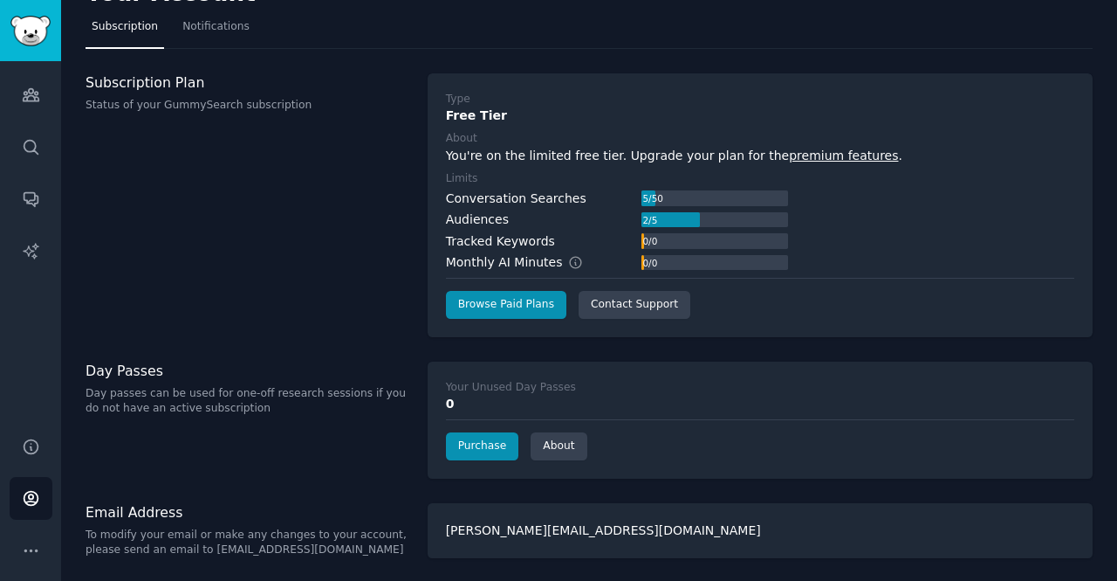
click at [488, 530] on div "[PERSON_NAME][EMAIL_ADDRESS][DOMAIN_NAME]" at bounding box center [760, 530] width 665 height 55
drag, startPoint x: 624, startPoint y: 528, endPoint x: 512, endPoint y: 505, distance: 115.1
click at [512, 505] on div "[PERSON_NAME][EMAIL_ADDRESS][DOMAIN_NAME]" at bounding box center [760, 530] width 665 height 55
click at [246, 296] on div "Subscription Plan Status of your GummySearch subscription" at bounding box center [248, 205] width 324 height 264
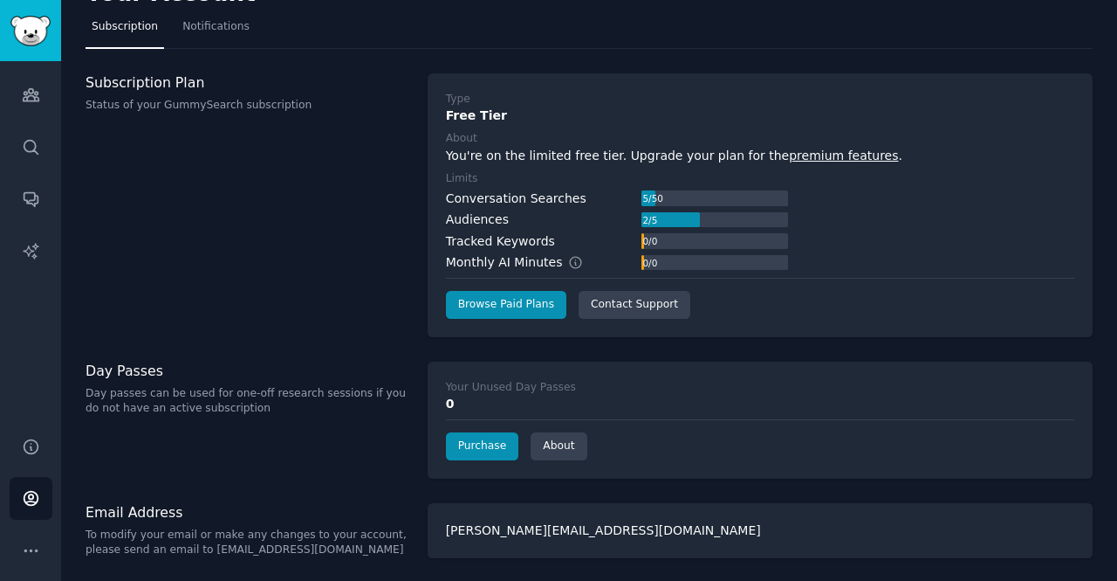
scroll to position [0, 0]
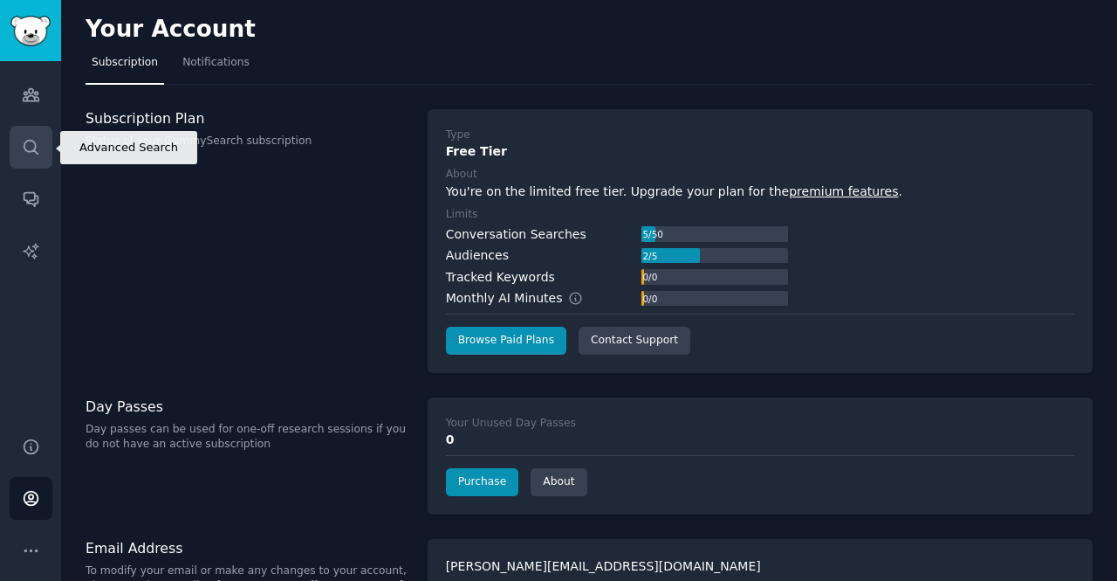
click at [50, 144] on link "Search" at bounding box center [31, 147] width 43 height 43
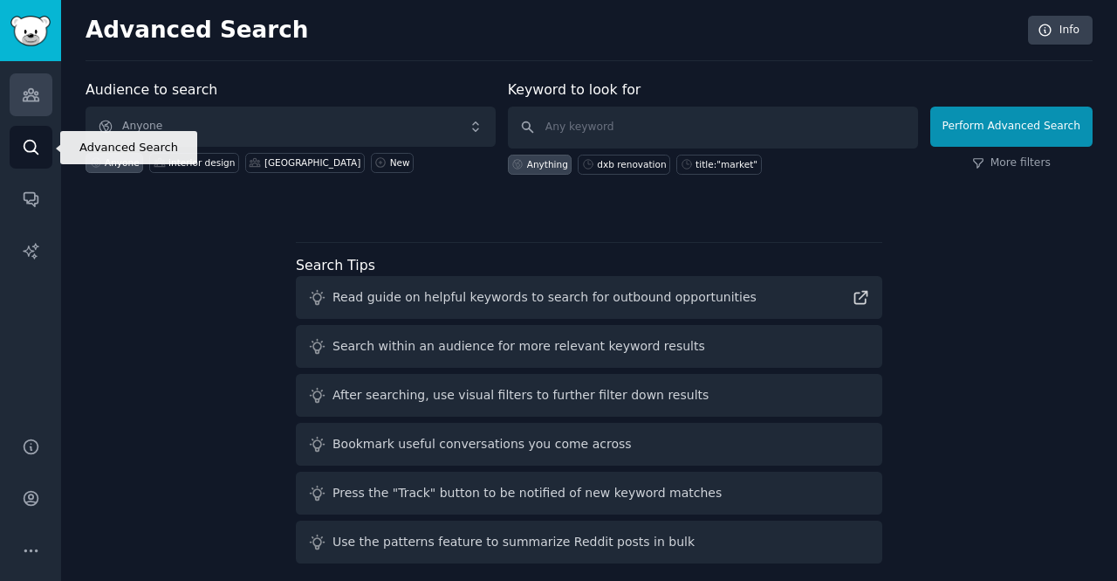
click at [28, 90] on icon "Sidebar" at bounding box center [31, 95] width 16 height 12
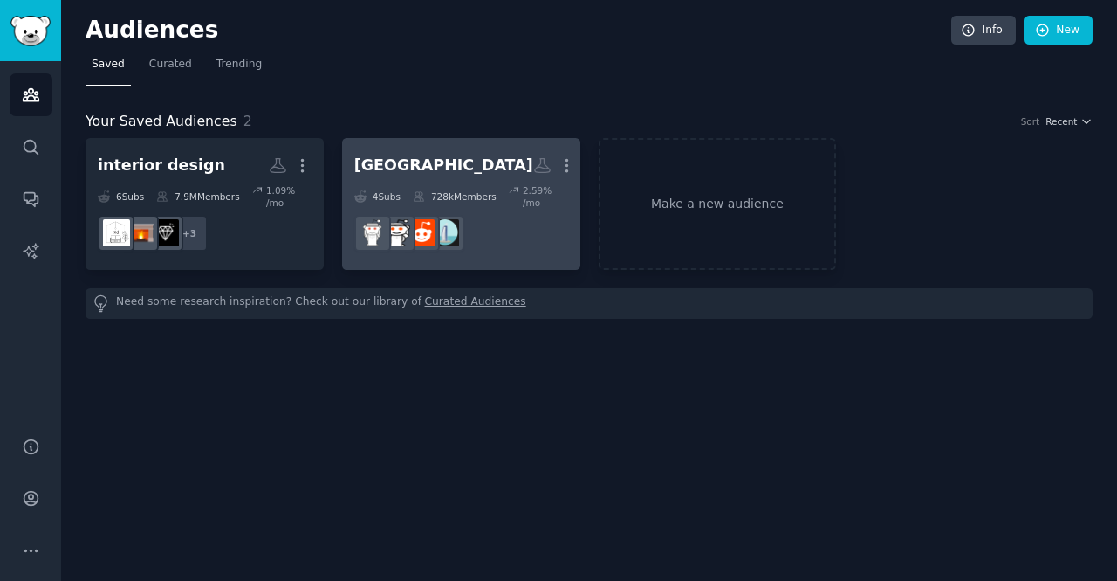
click at [423, 163] on h2 "[GEOGRAPHIC_DATA] More" at bounding box center [461, 165] width 214 height 31
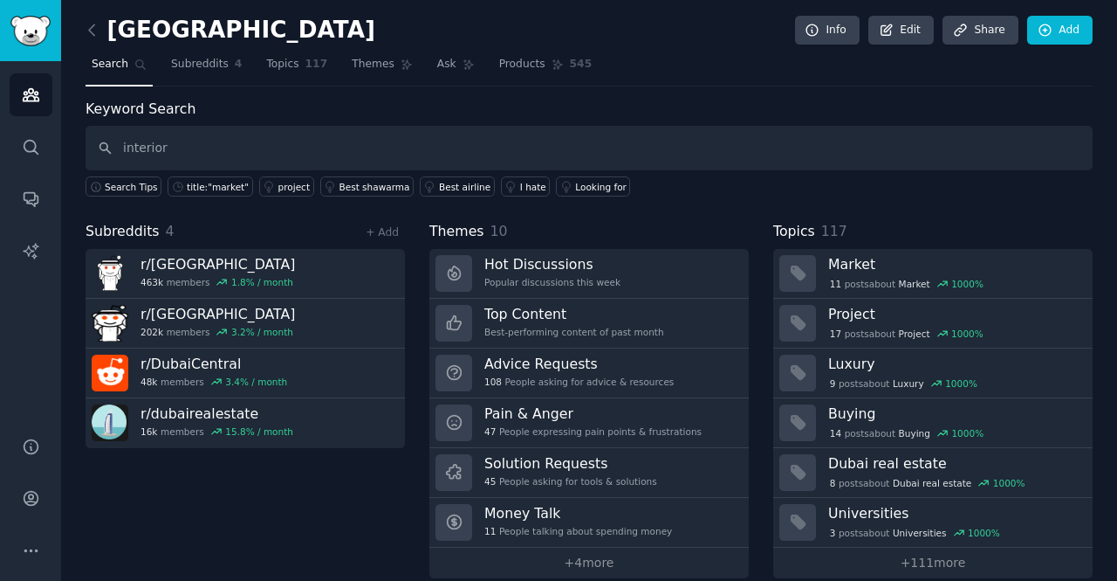
type input "interior"
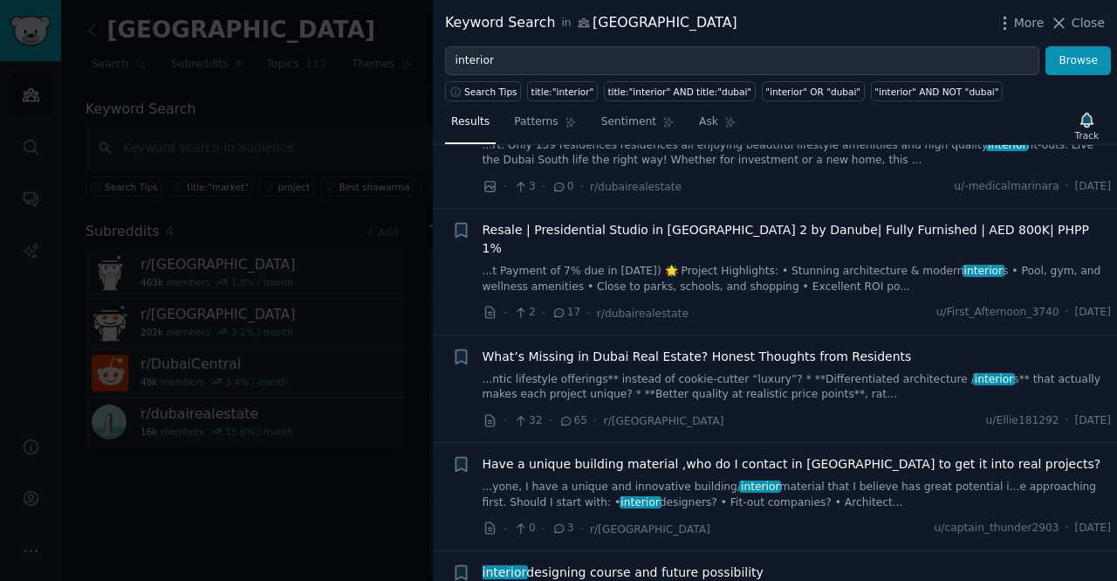
scroll to position [1046, 0]
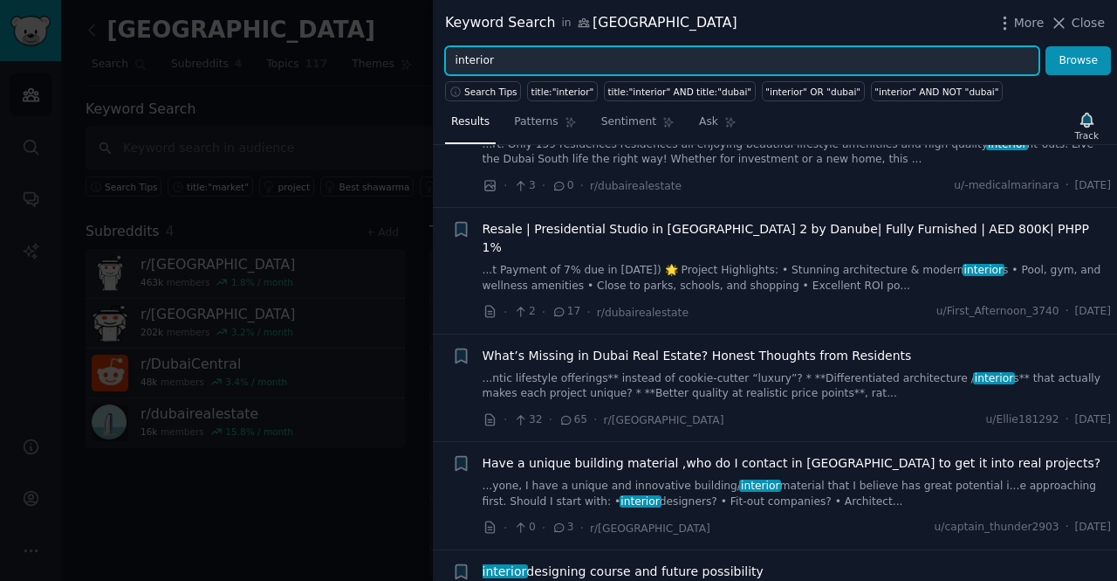
click at [599, 55] on input "interior" at bounding box center [742, 61] width 595 height 30
type input "interior design"
click at [1046, 46] on button "Browse" at bounding box center [1078, 61] width 65 height 30
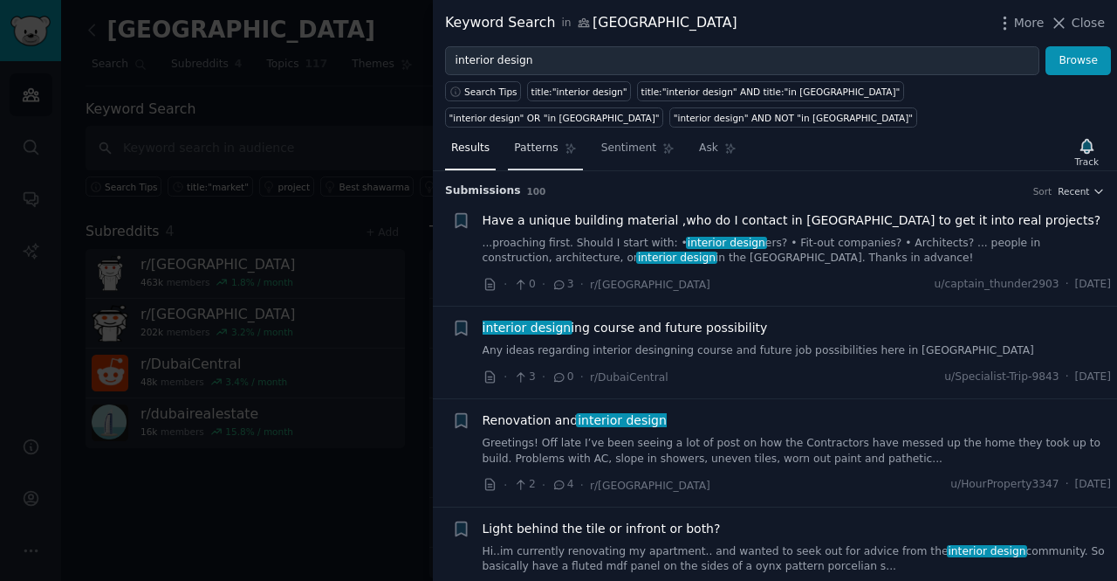
click at [525, 134] on link "Patterns" at bounding box center [545, 152] width 74 height 36
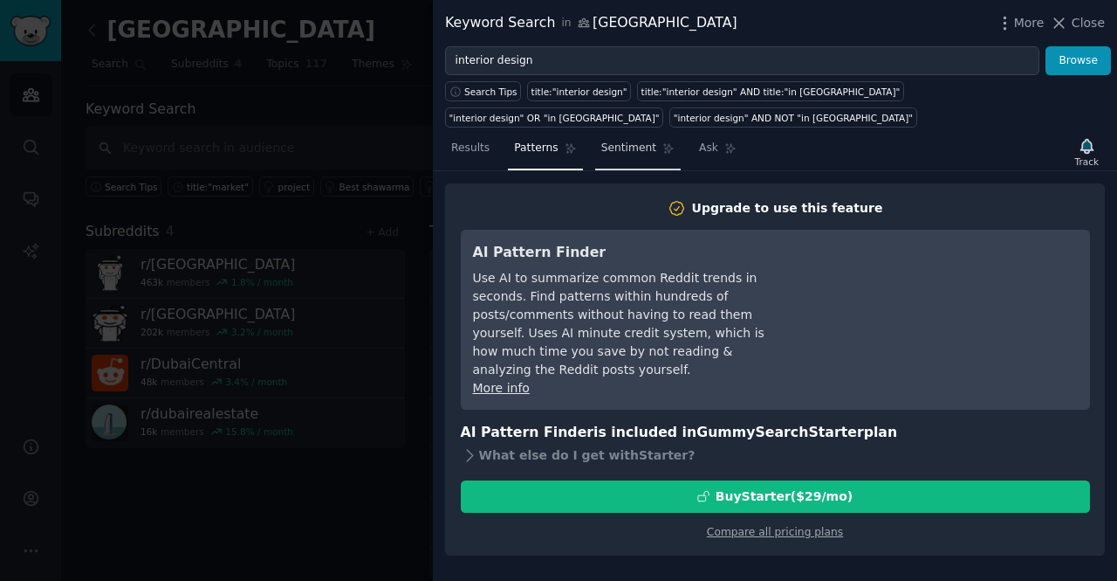
click at [618, 134] on link "Sentiment" at bounding box center [638, 152] width 86 height 36
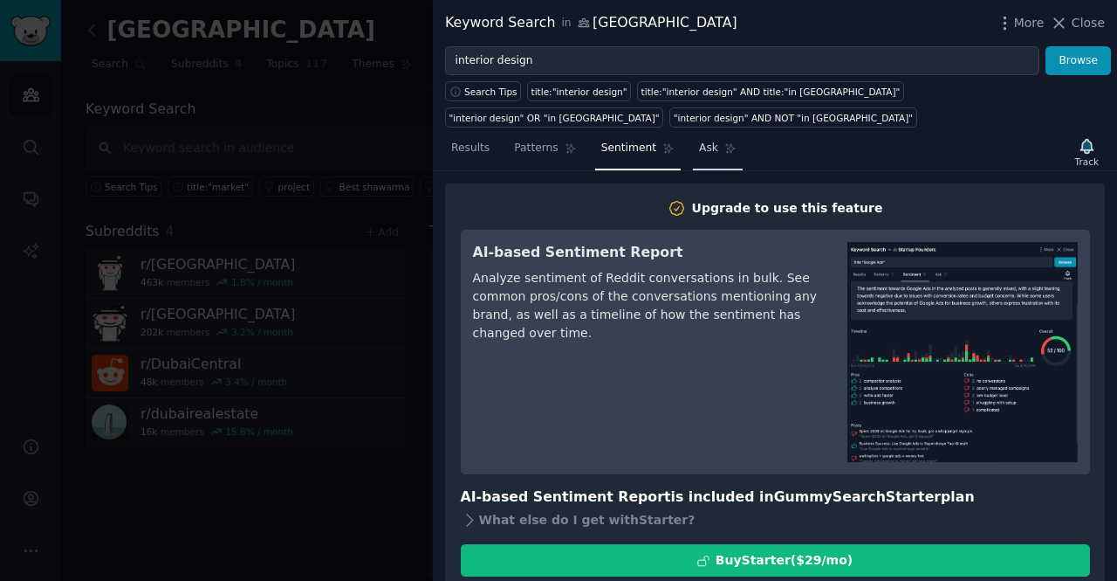
click at [693, 134] on link "Ask" at bounding box center [718, 152] width 50 height 36
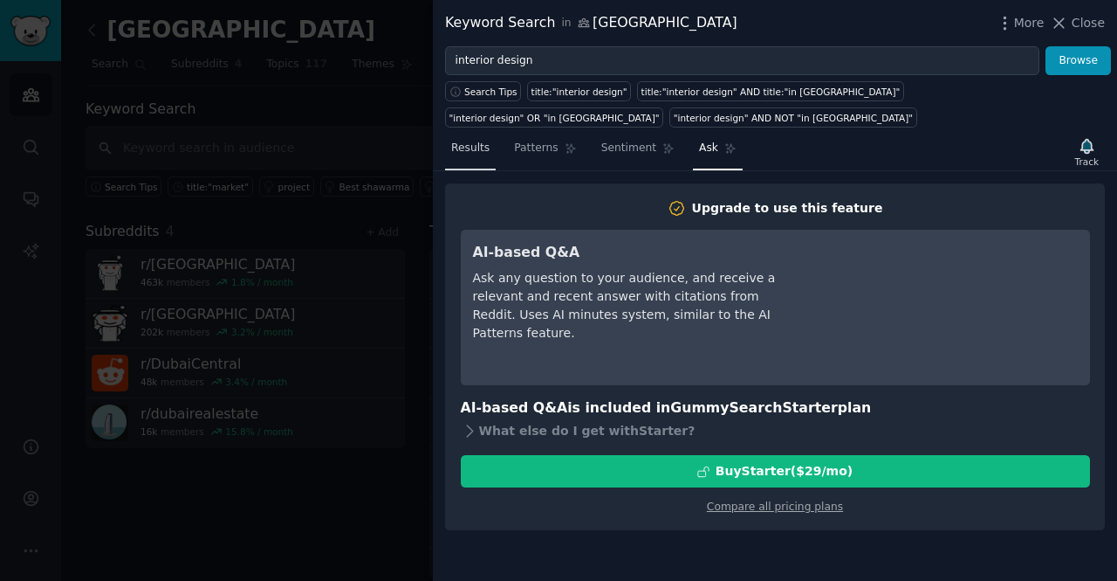
click at [476, 141] on span "Results" at bounding box center [470, 149] width 38 height 16
click at [1077, 18] on span "Close" at bounding box center [1088, 23] width 33 height 18
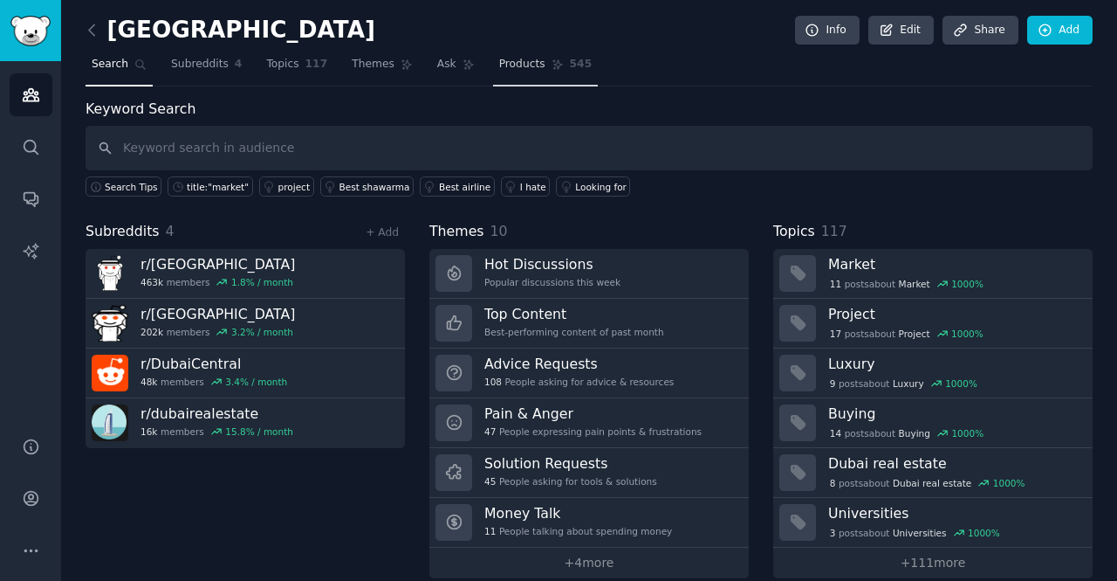
click at [499, 71] on span "Products" at bounding box center [522, 65] width 46 height 16
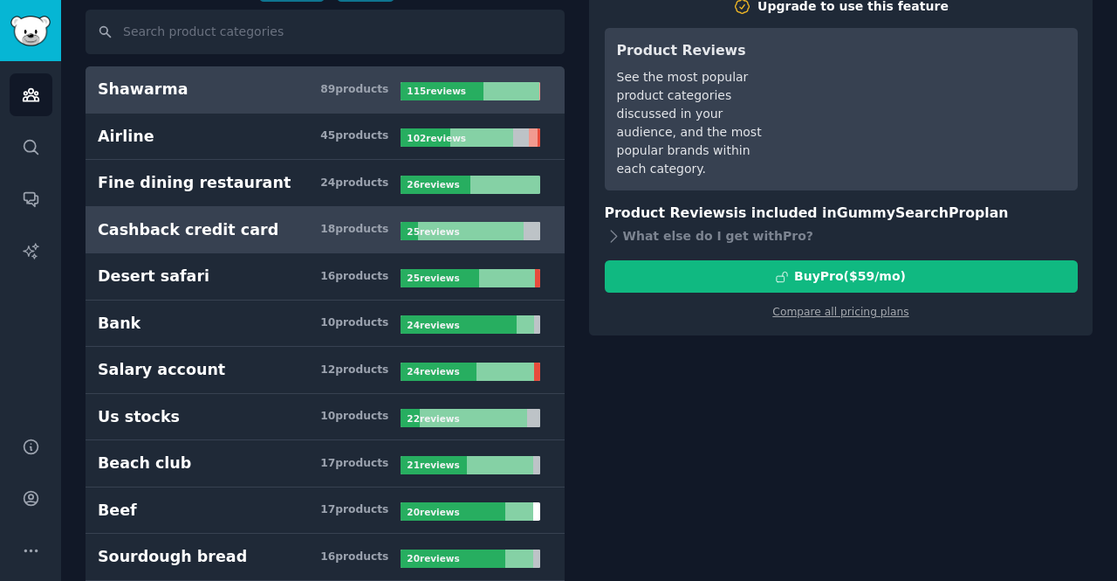
scroll to position [118, 0]
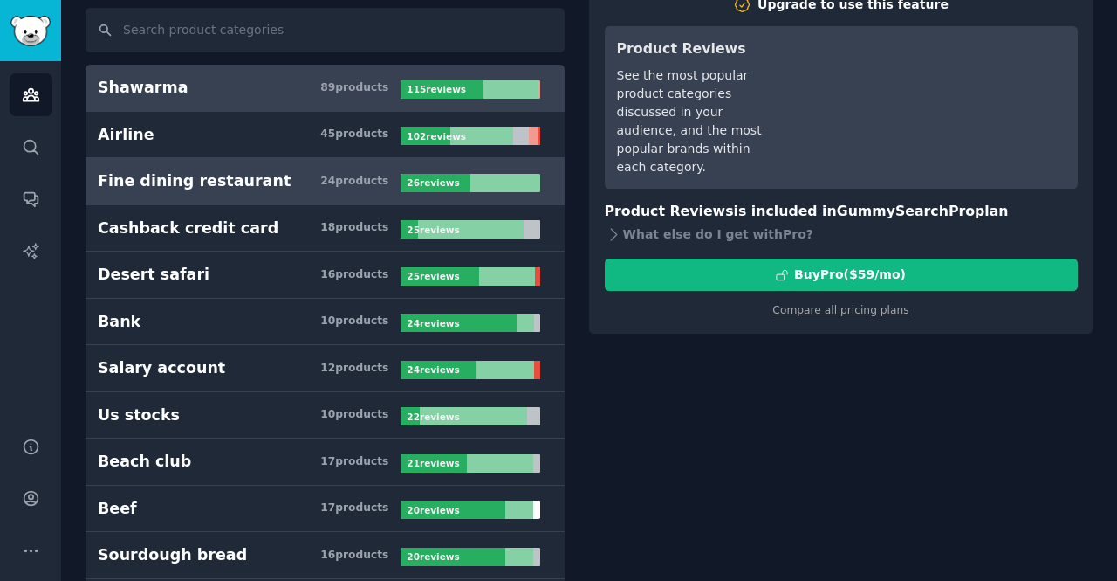
click at [179, 177] on div "Fine dining restaurant" at bounding box center [194, 181] width 193 height 22
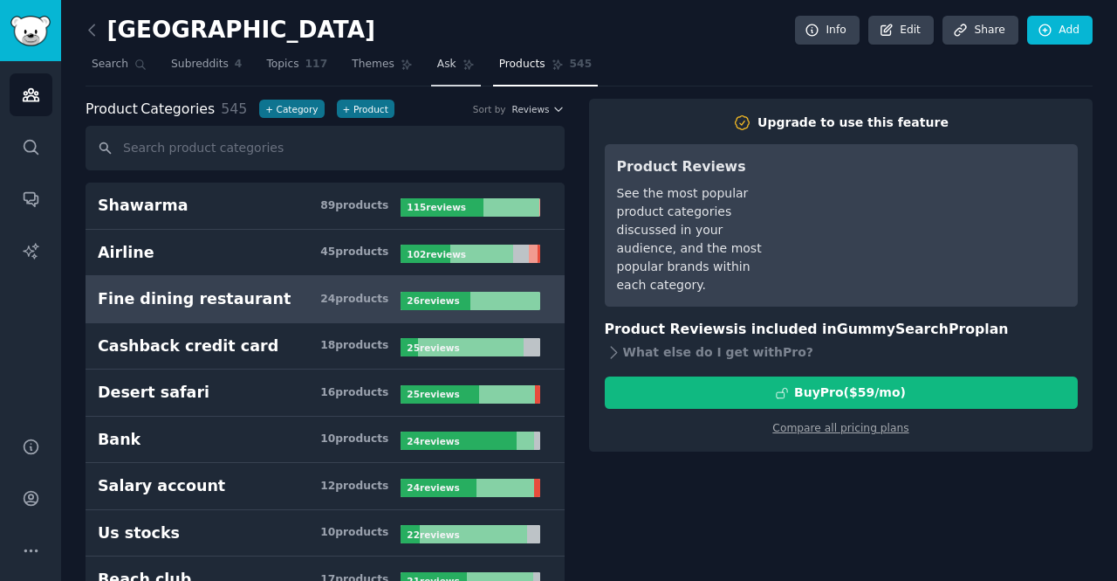
click at [437, 65] on span "Ask" at bounding box center [446, 65] width 19 height 16
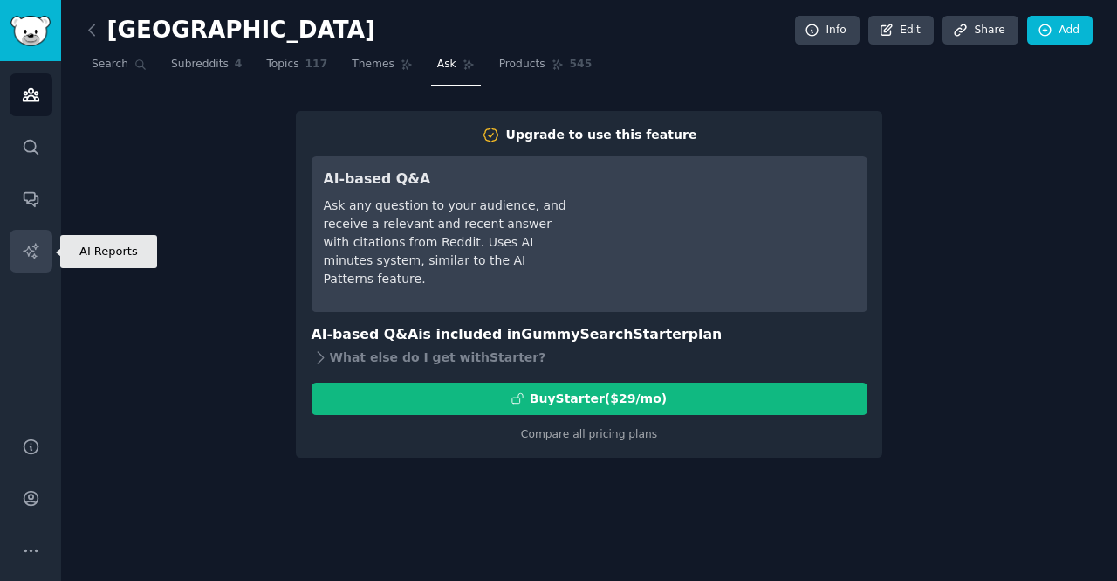
click at [33, 262] on link "AI Reports" at bounding box center [31, 251] width 43 height 43
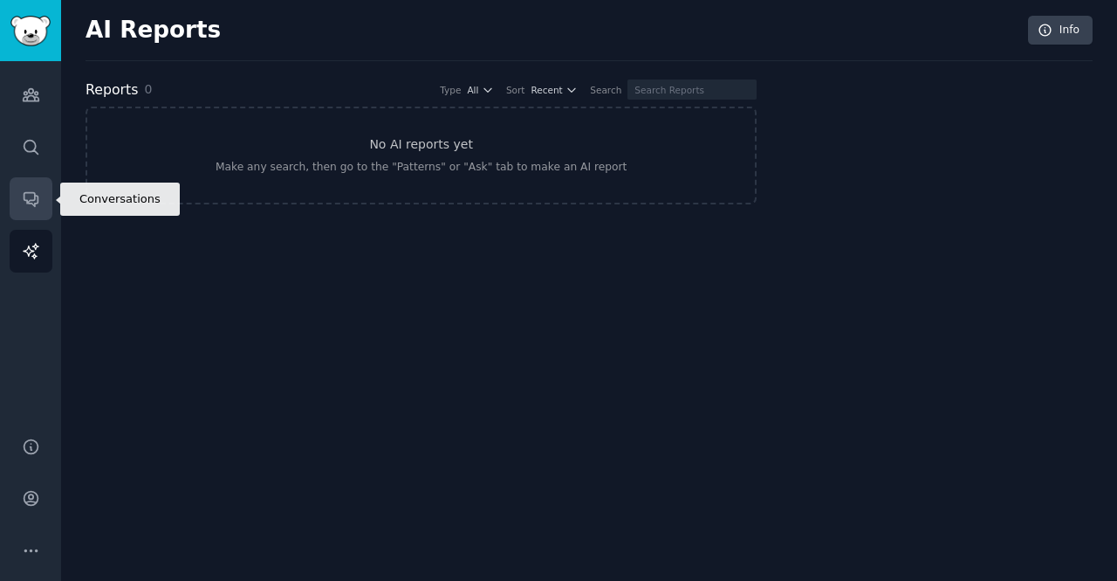
click at [34, 212] on link "Conversations" at bounding box center [31, 198] width 43 height 43
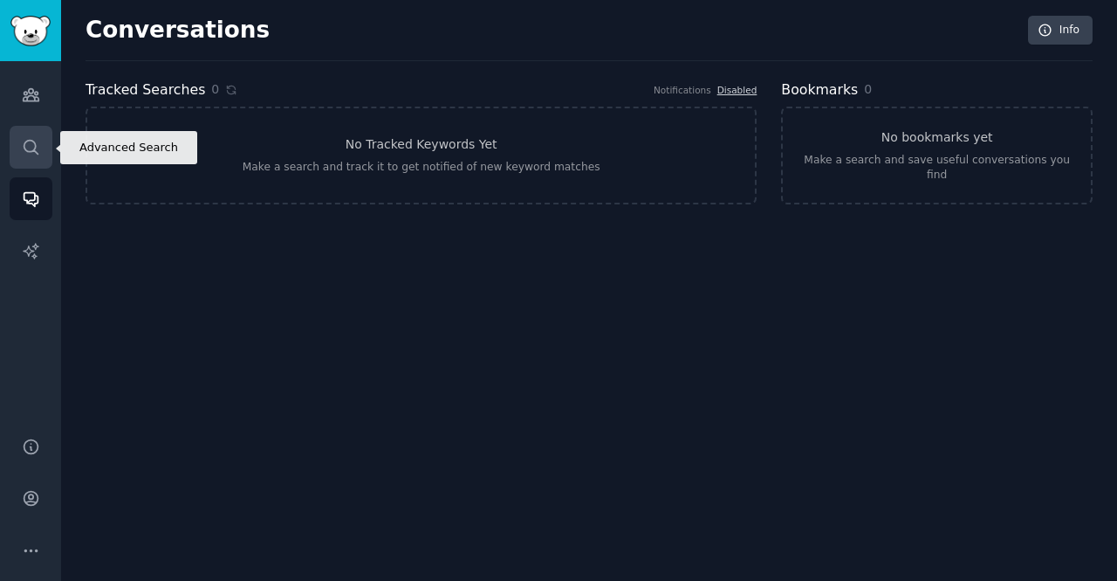
click at [35, 156] on link "Search" at bounding box center [31, 147] width 43 height 43
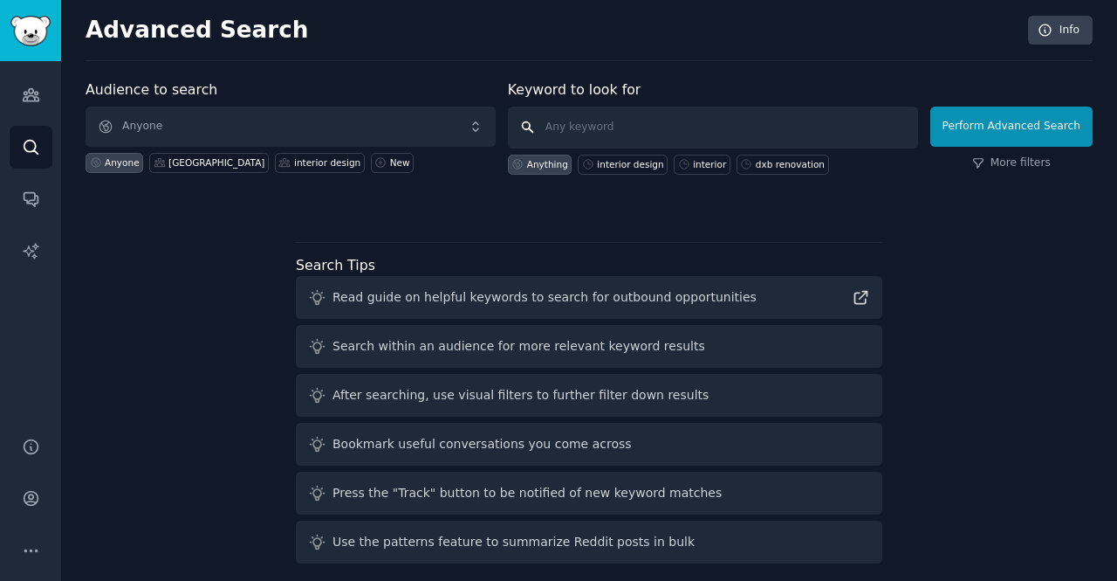
click at [620, 125] on input "text" at bounding box center [713, 128] width 410 height 42
click at [622, 158] on div "interior design" at bounding box center [630, 164] width 66 height 12
type input "interior design"
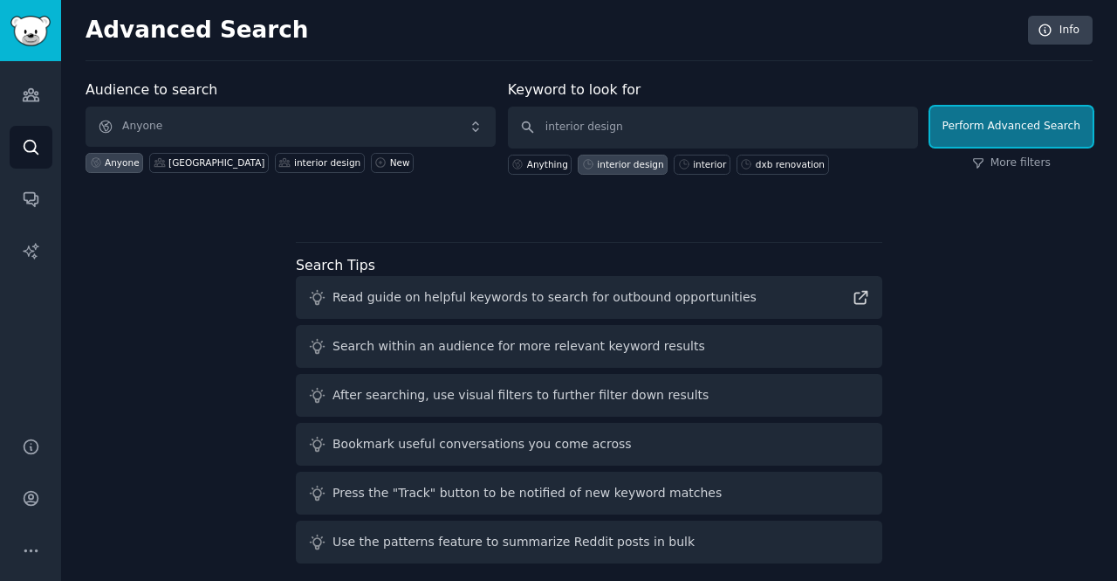
click at [992, 125] on button "Perform Advanced Search" at bounding box center [1012, 127] width 162 height 40
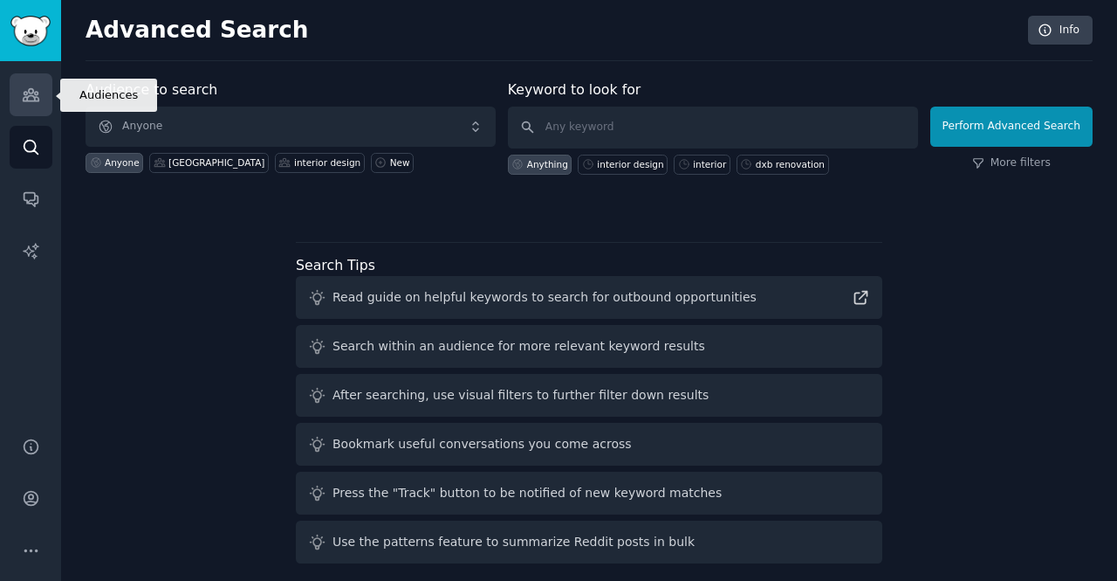
click at [24, 97] on icon "Sidebar" at bounding box center [31, 95] width 16 height 12
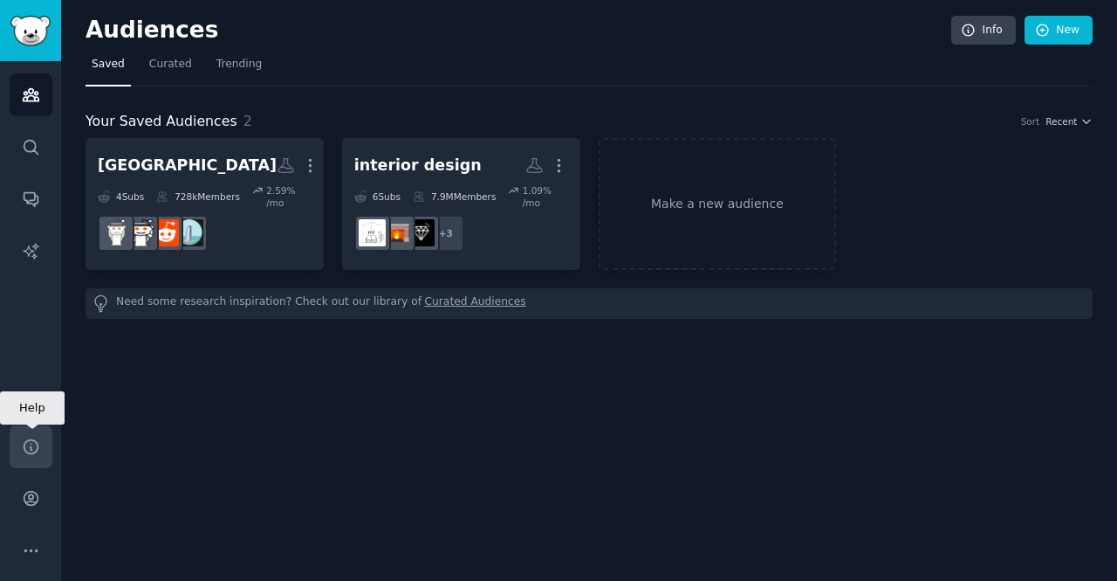
click at [27, 455] on icon "Sidebar" at bounding box center [31, 446] width 18 height 18
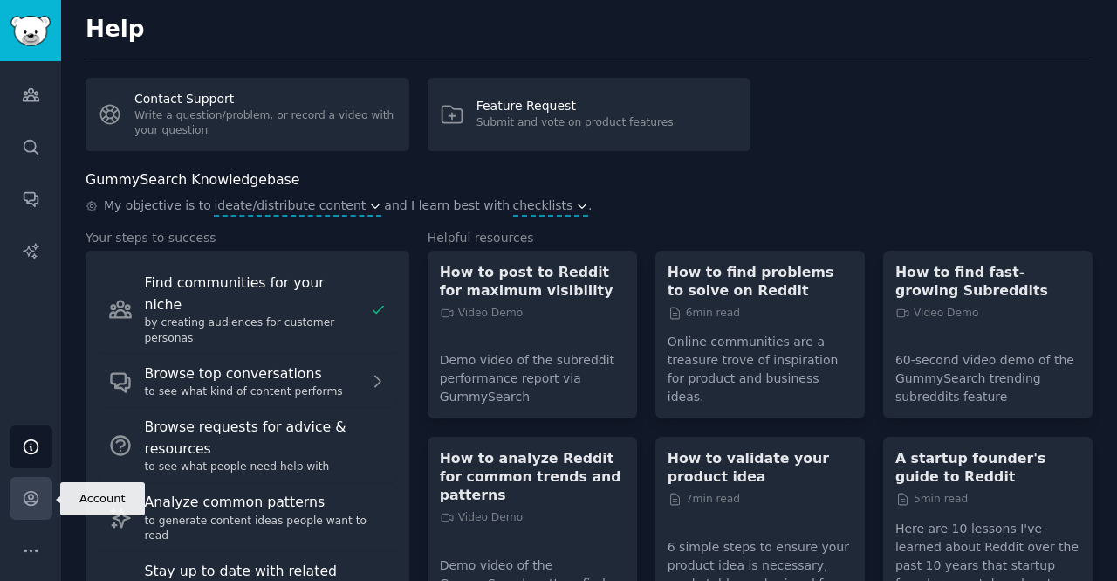
click at [38, 507] on link "Account" at bounding box center [31, 498] width 43 height 43
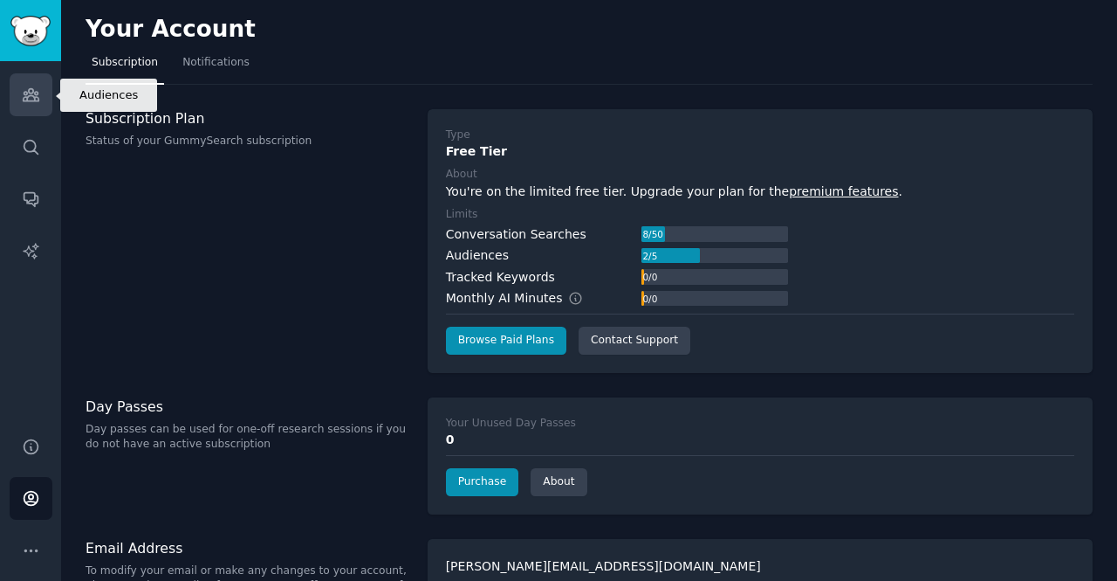
click at [40, 115] on link "Audiences" at bounding box center [31, 94] width 43 height 43
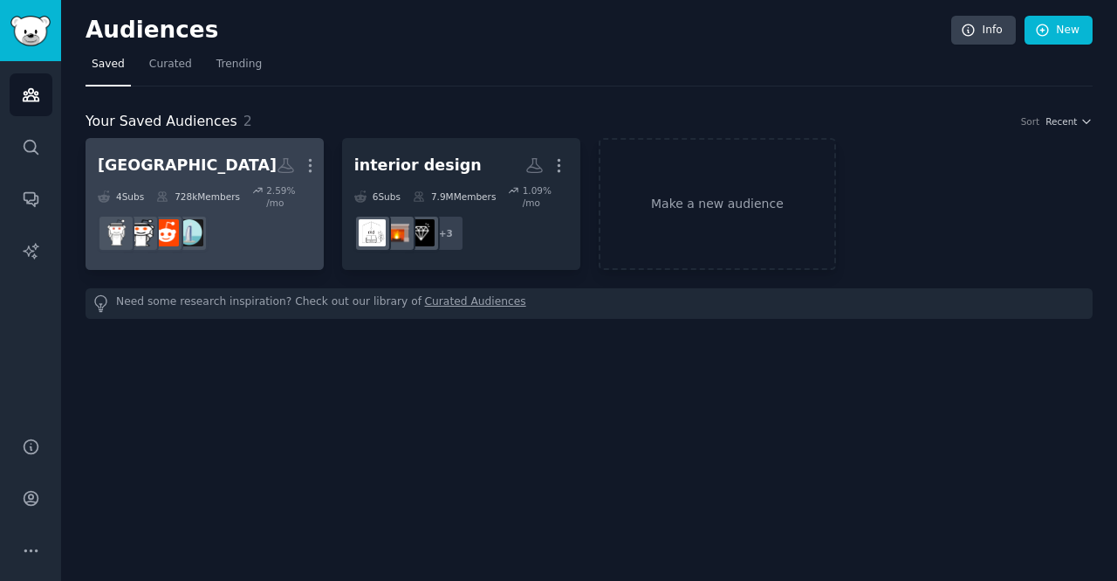
click at [223, 164] on h2 "[GEOGRAPHIC_DATA] More" at bounding box center [205, 165] width 214 height 31
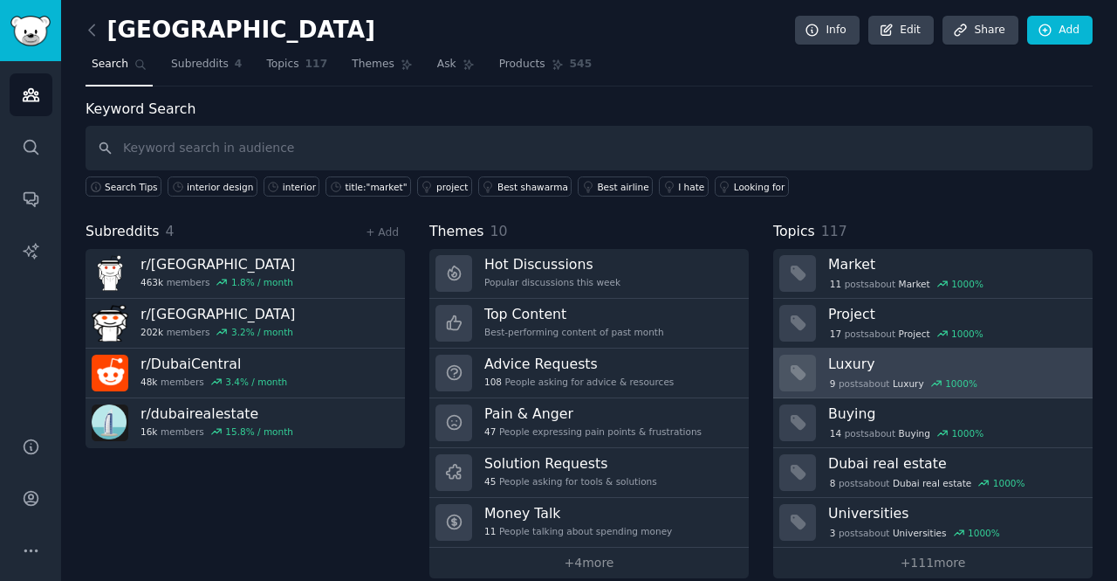
click at [857, 376] on div "9 post s about Luxury 1000 %" at bounding box center [903, 383] width 151 height 16
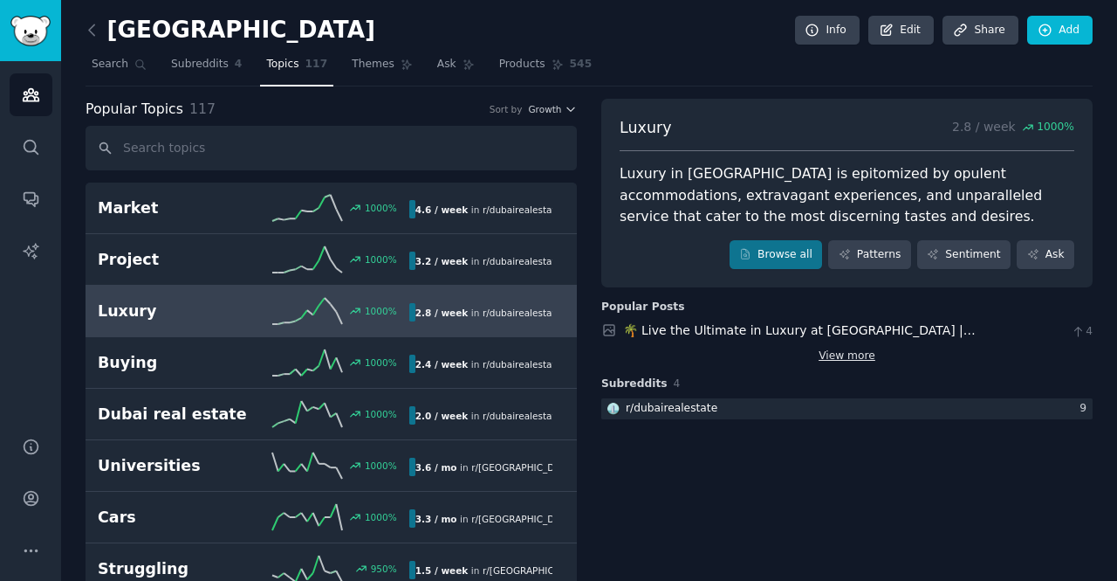
click at [852, 354] on link "View more" at bounding box center [847, 356] width 57 height 16
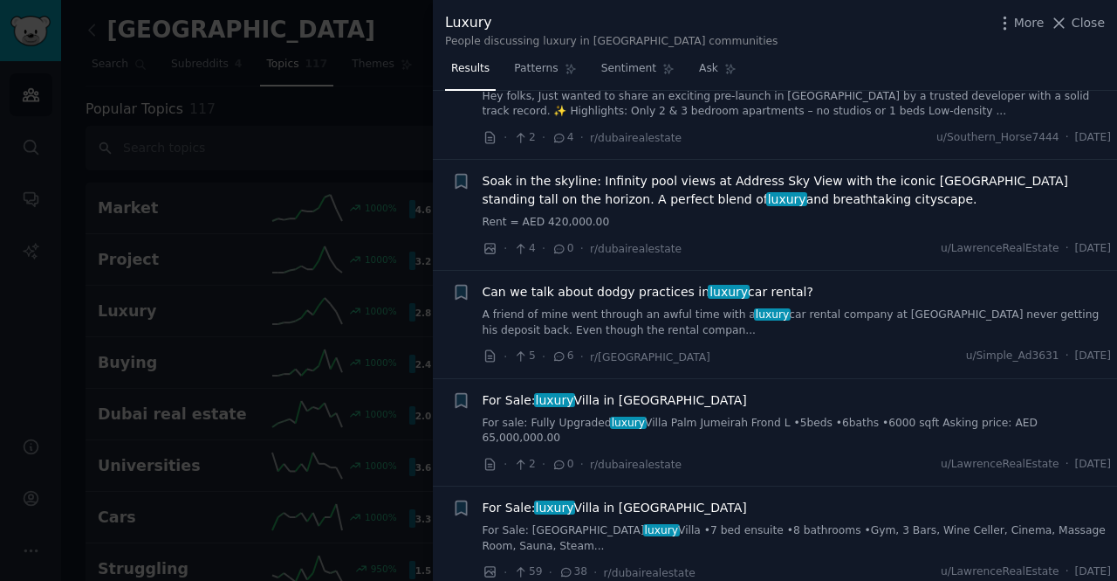
scroll to position [3532, 0]
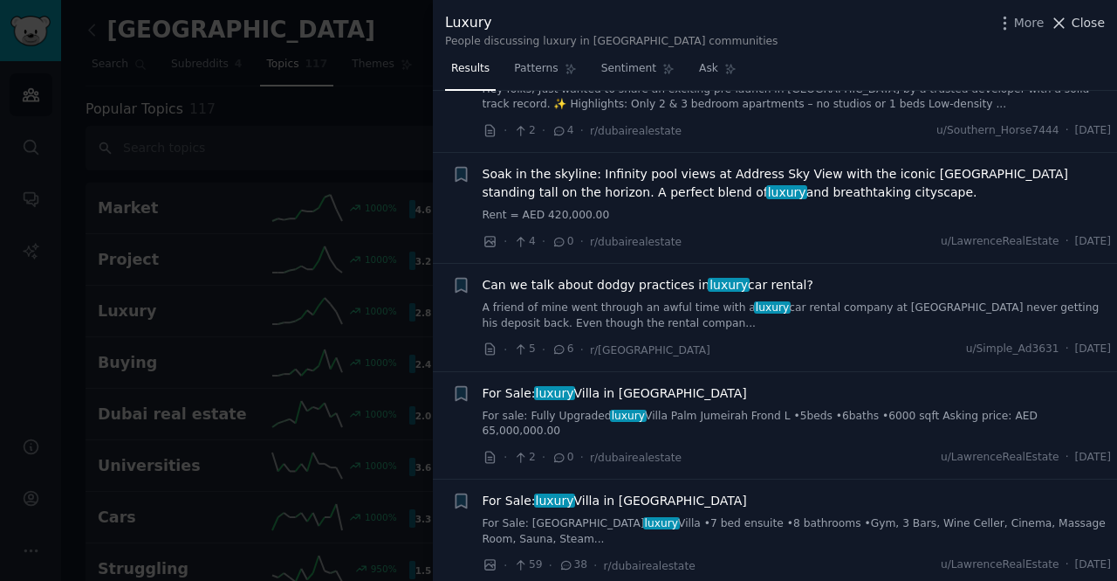
click at [1069, 19] on icon at bounding box center [1059, 23] width 18 height 18
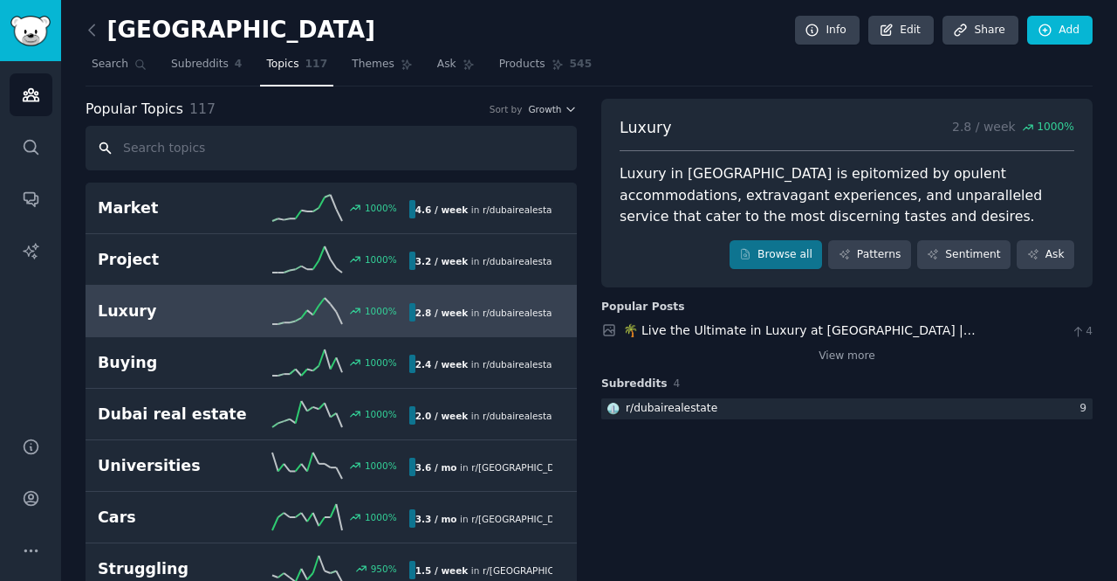
click at [250, 134] on input "text" at bounding box center [331, 148] width 491 height 45
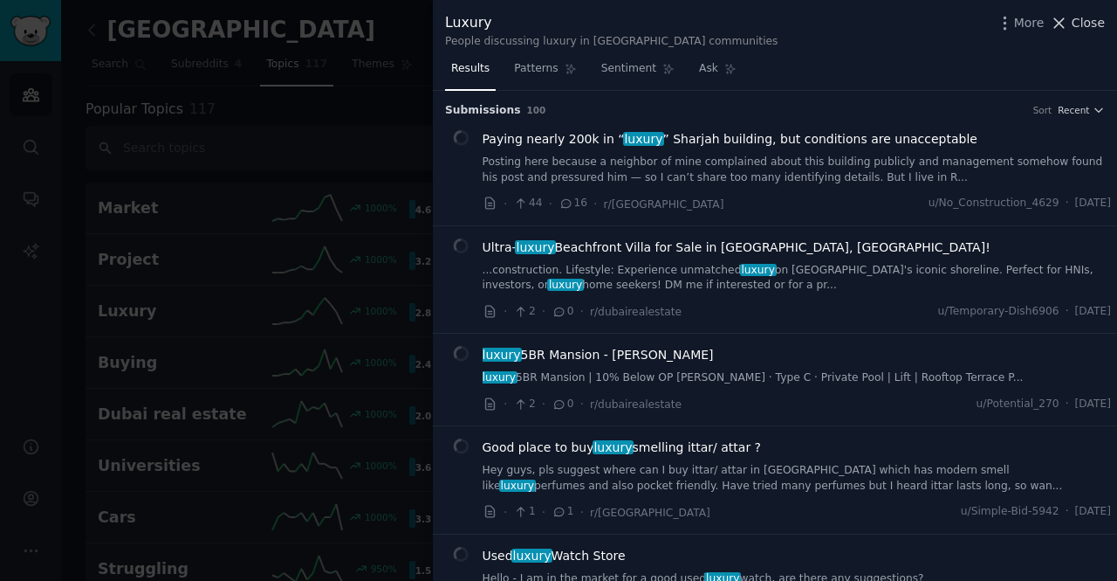
click at [1066, 27] on icon at bounding box center [1059, 23] width 18 height 18
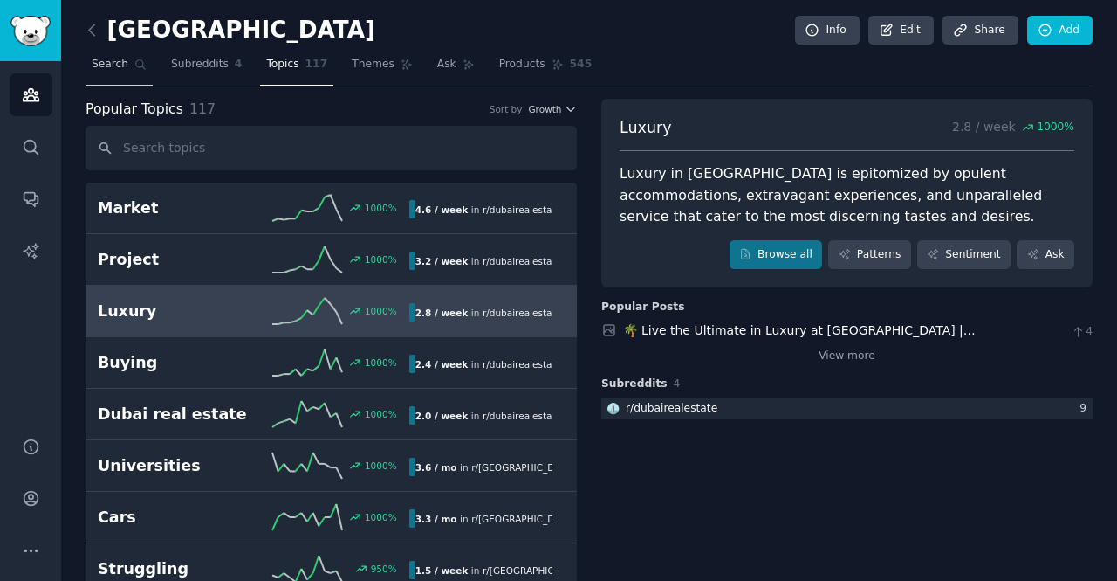
click at [89, 66] on link "Search" at bounding box center [119, 69] width 67 height 36
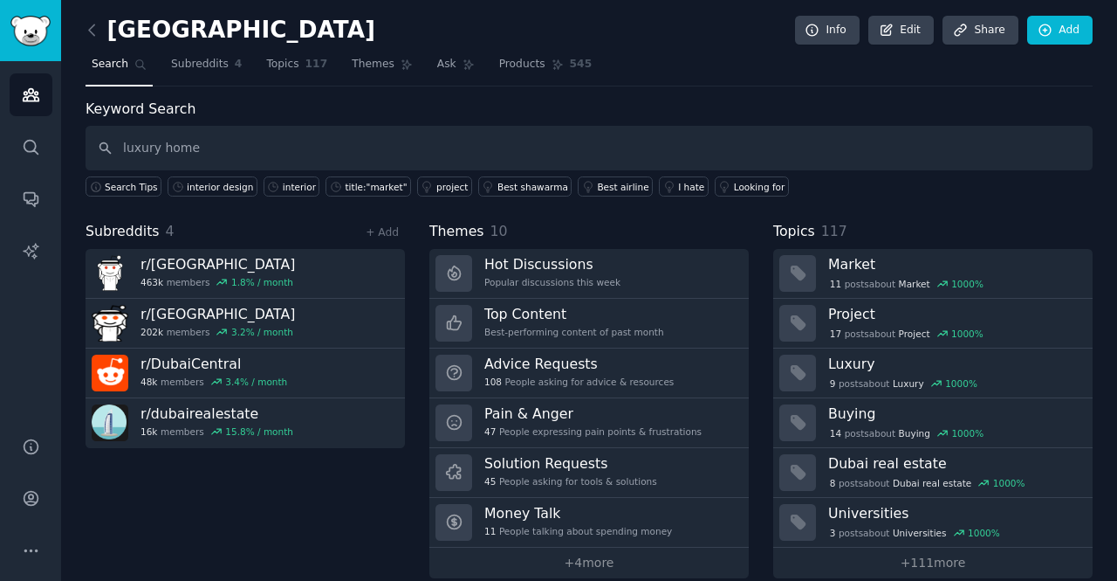
type input "luxury home"
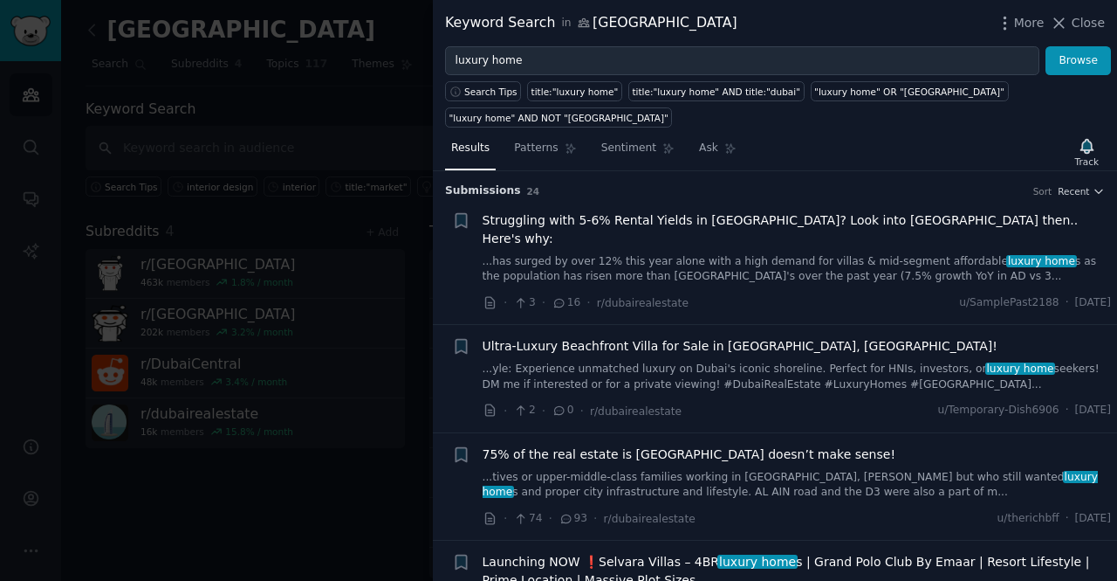
click at [358, 229] on div at bounding box center [558, 290] width 1117 height 581
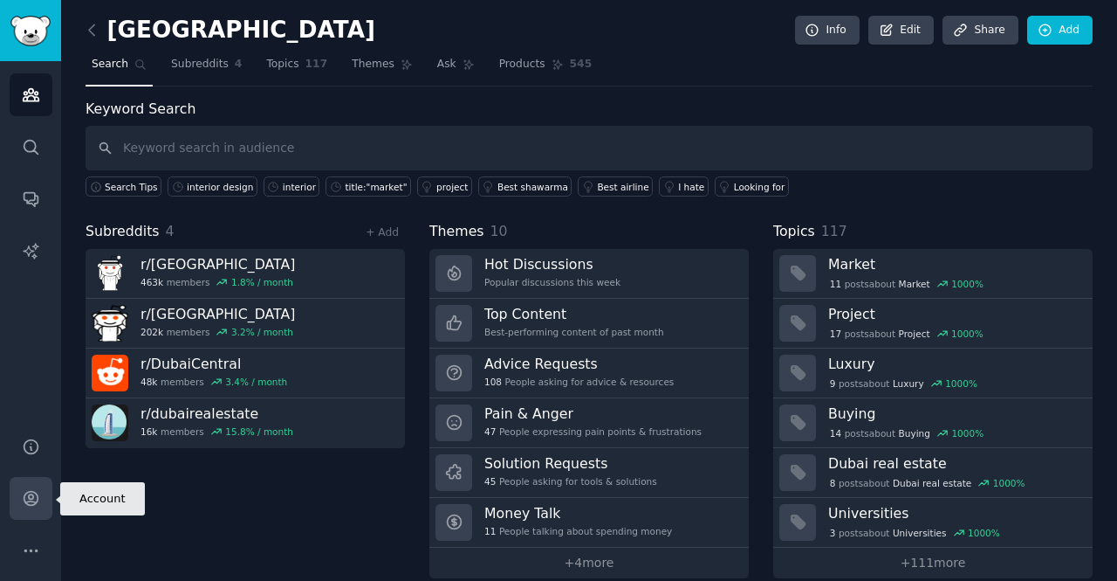
click at [37, 498] on icon "Sidebar" at bounding box center [31, 498] width 14 height 14
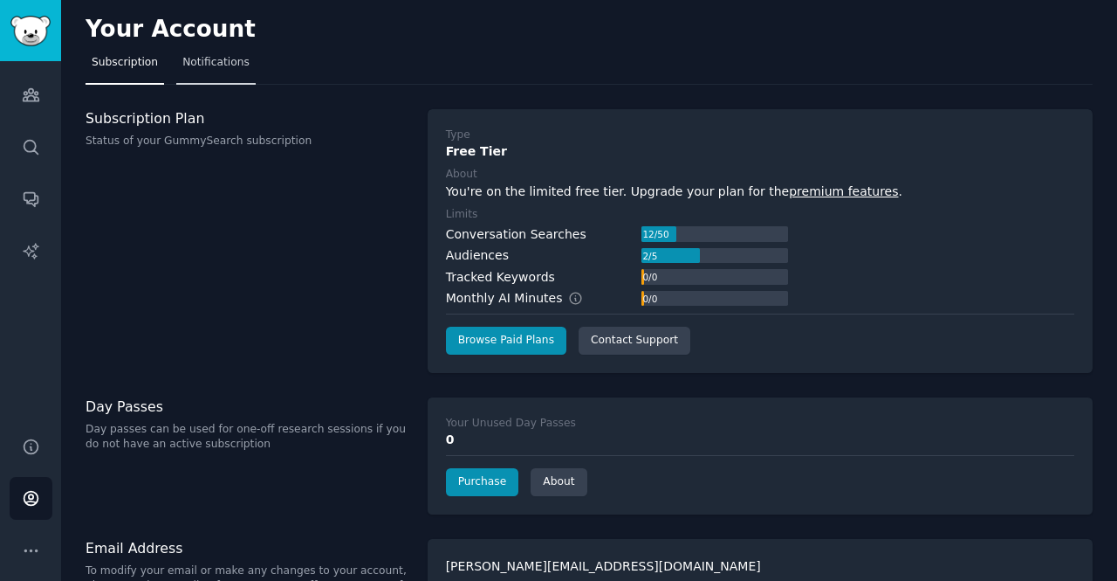
click at [213, 67] on span "Notifications" at bounding box center [215, 63] width 67 height 16
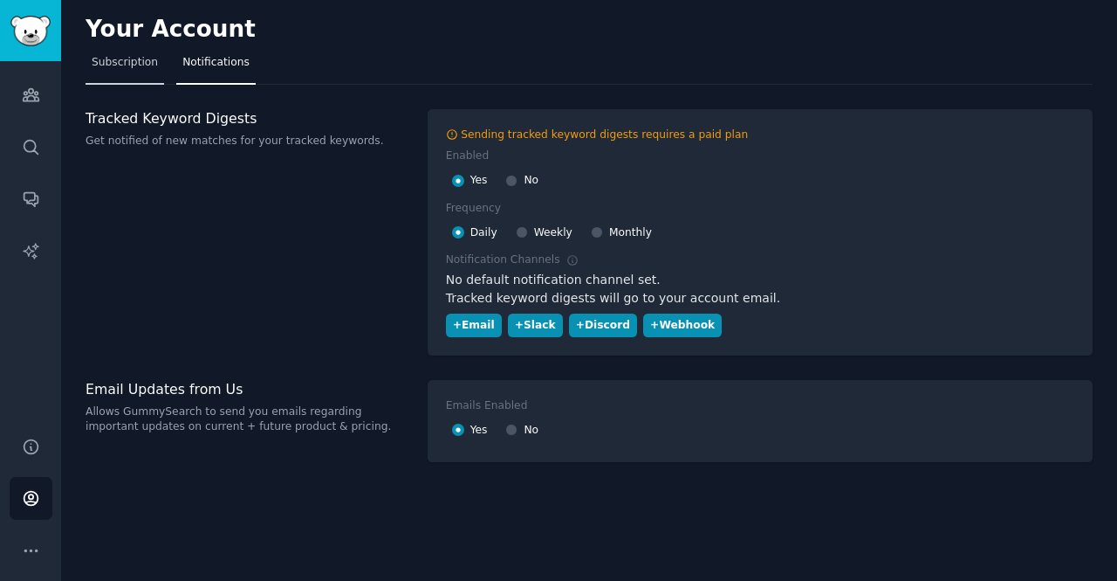
click at [131, 60] on span "Subscription" at bounding box center [125, 63] width 66 height 16
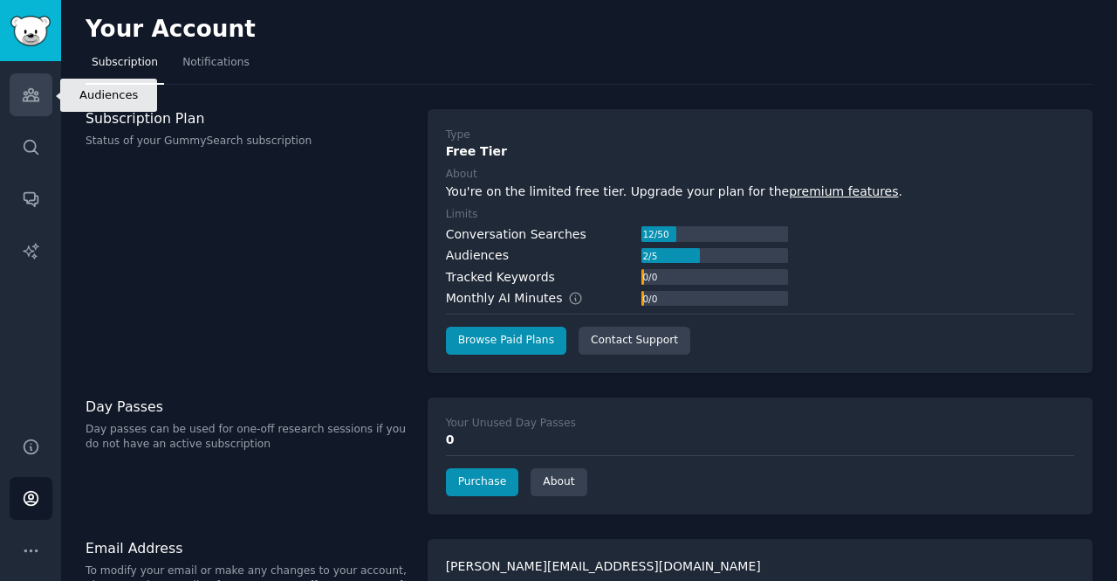
click at [30, 86] on icon "Sidebar" at bounding box center [31, 95] width 18 height 18
